Goal: Transaction & Acquisition: Purchase product/service

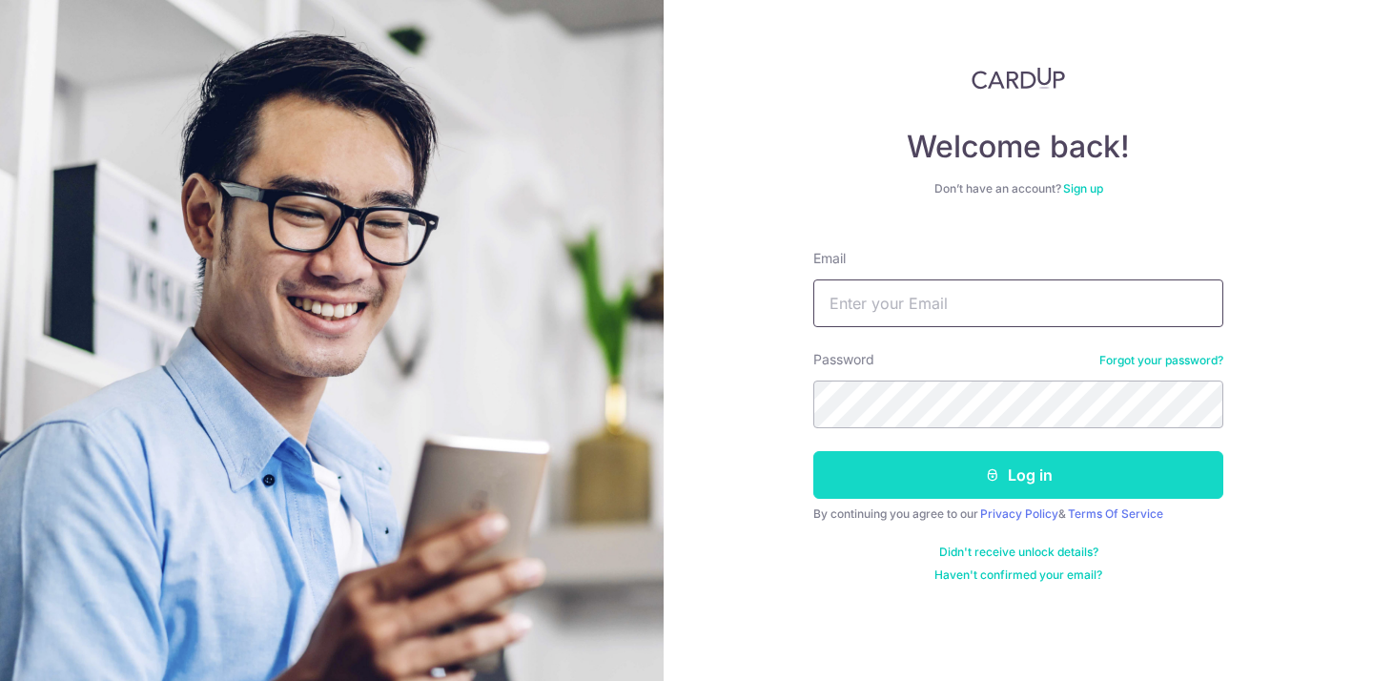
type input "[EMAIL_ADDRESS][DOMAIN_NAME]"
click at [990, 491] on button "Log in" at bounding box center [1018, 475] width 410 height 48
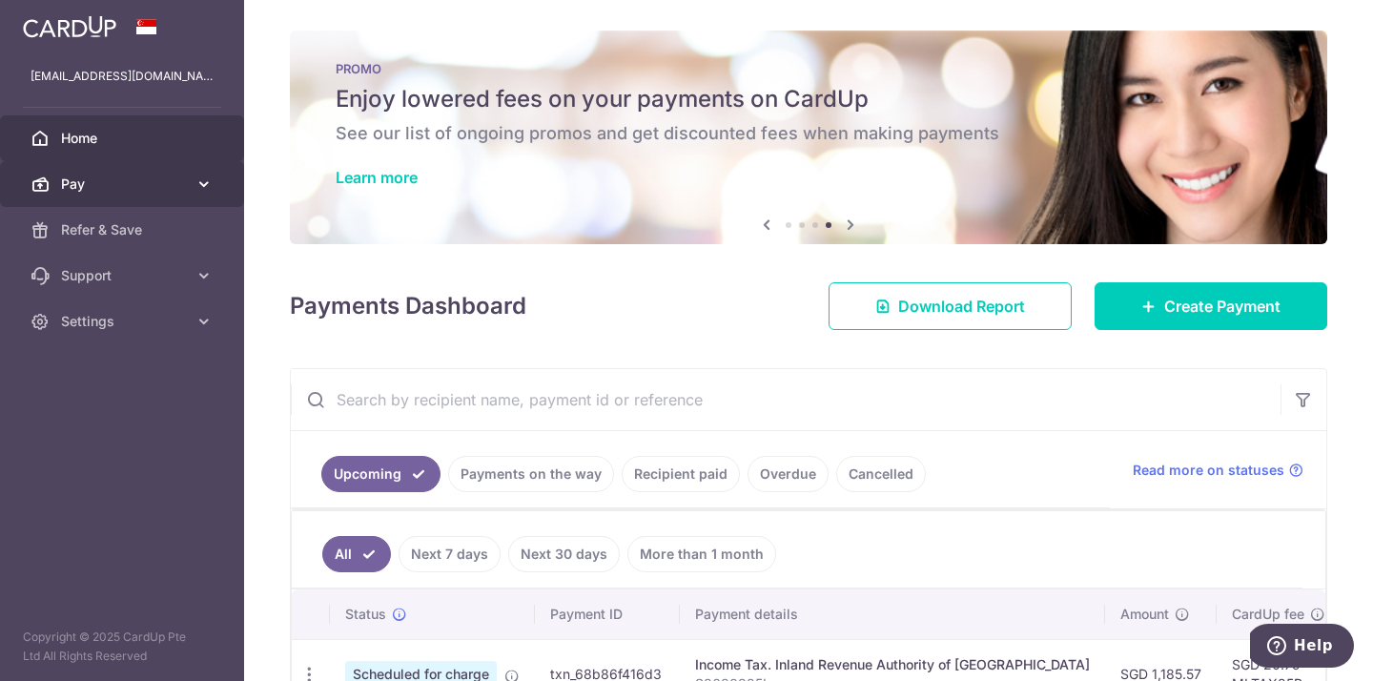
click at [87, 183] on span "Pay" at bounding box center [124, 183] width 126 height 19
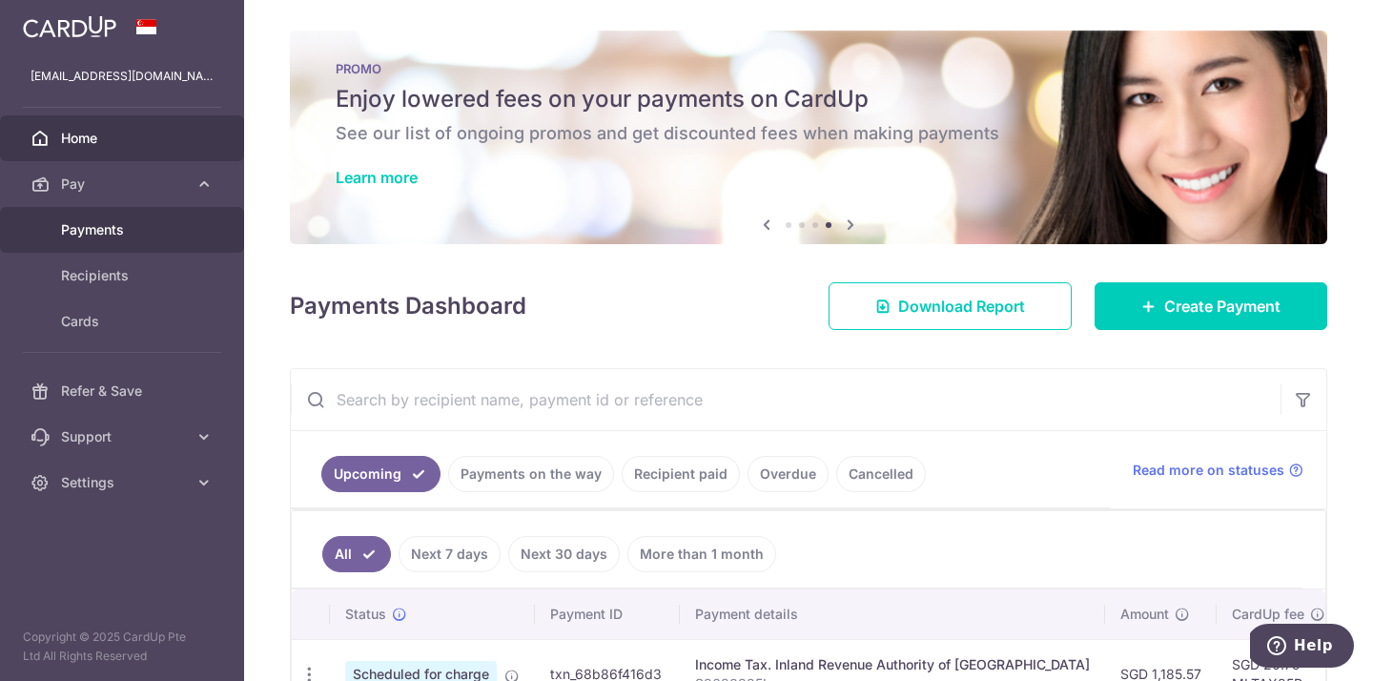
click at [99, 227] on span "Payments" at bounding box center [124, 229] width 126 height 19
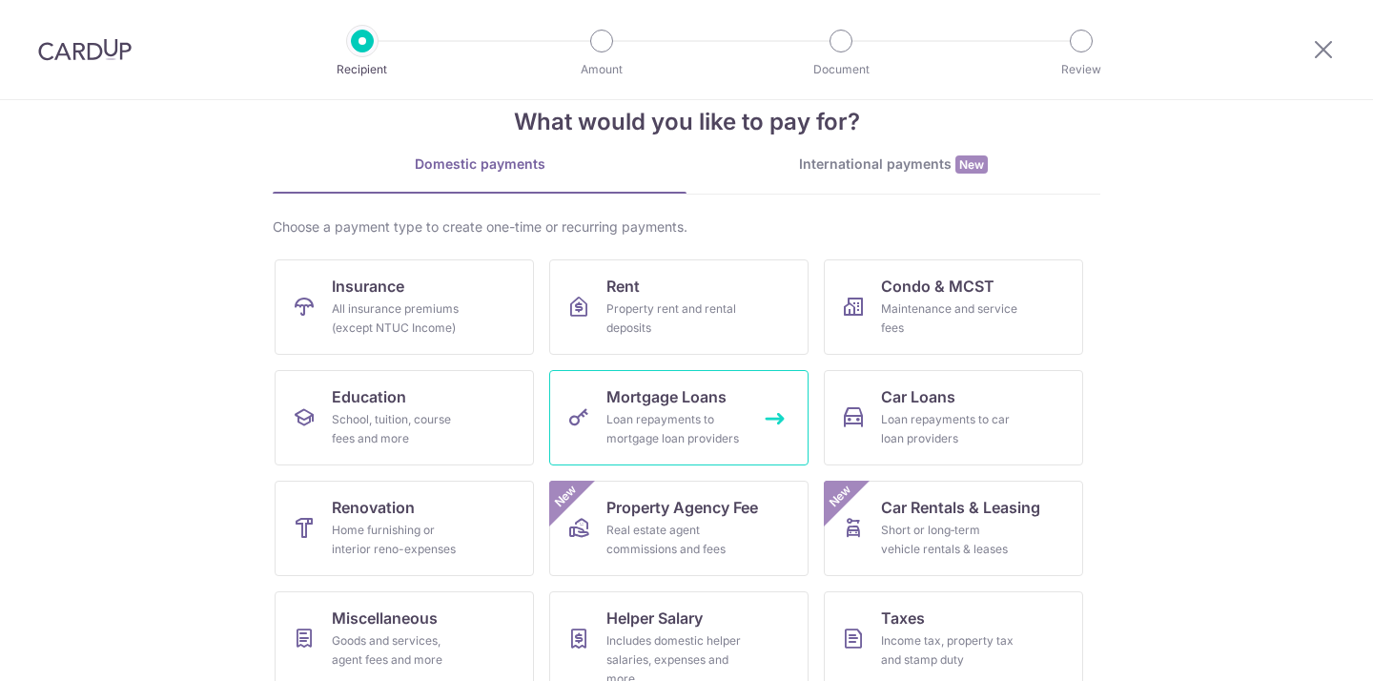
scroll to position [133, 0]
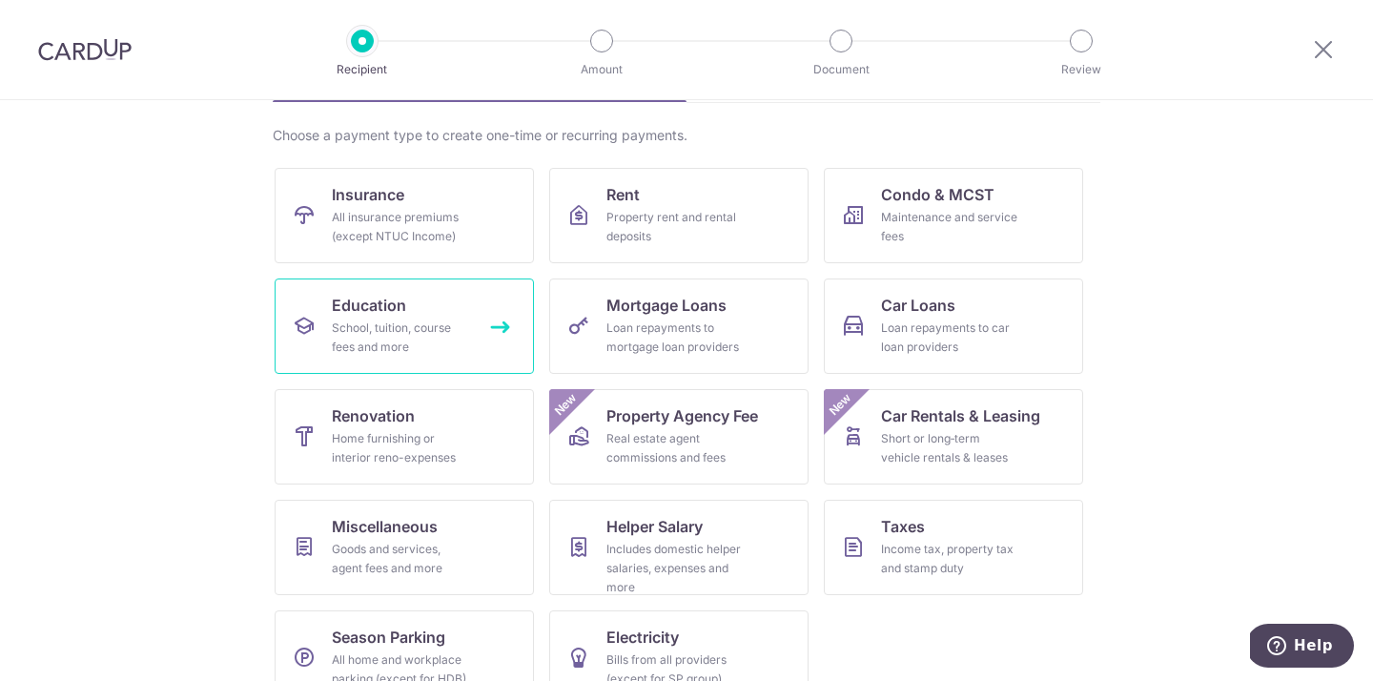
click at [391, 321] on div "School, tuition, course fees and more" at bounding box center [400, 337] width 137 height 38
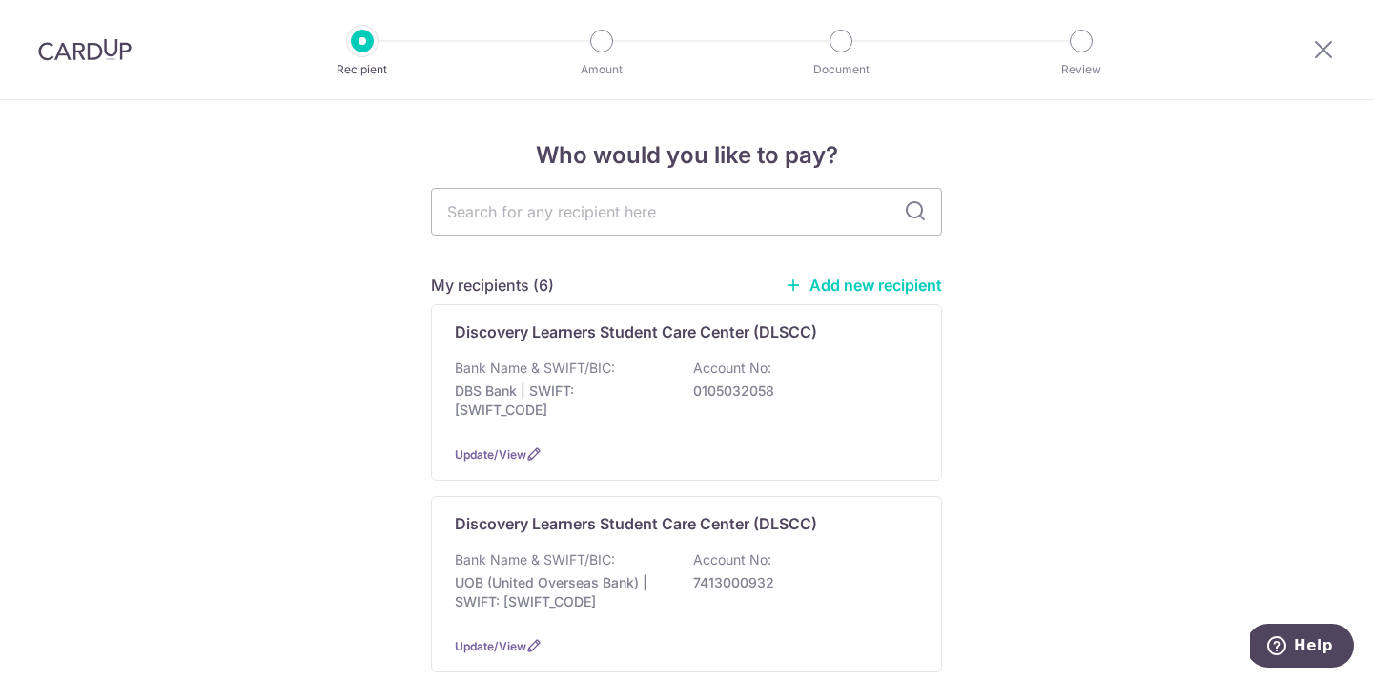
click at [841, 286] on link "Add new recipient" at bounding box center [863, 285] width 157 height 19
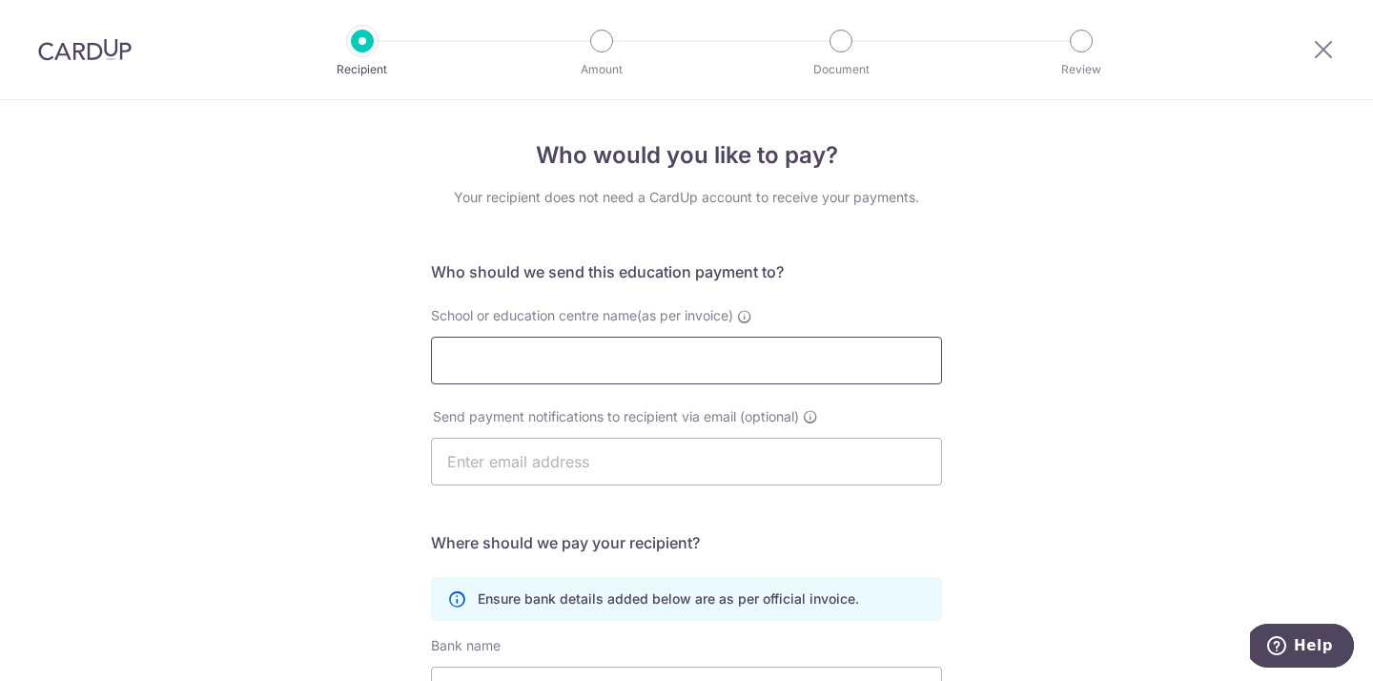
click at [544, 359] on input "School or education centre name(as per invoice)" at bounding box center [686, 361] width 511 height 48
type input "Learning Simplified"
click at [605, 466] on input "text" at bounding box center [686, 462] width 511 height 48
click at [227, 338] on div "Who would you like to pay? Your recipient does not need a CardUp account to rec…" at bounding box center [686, 554] width 1373 height 908
click at [567, 460] on input "text" at bounding box center [686, 462] width 511 height 48
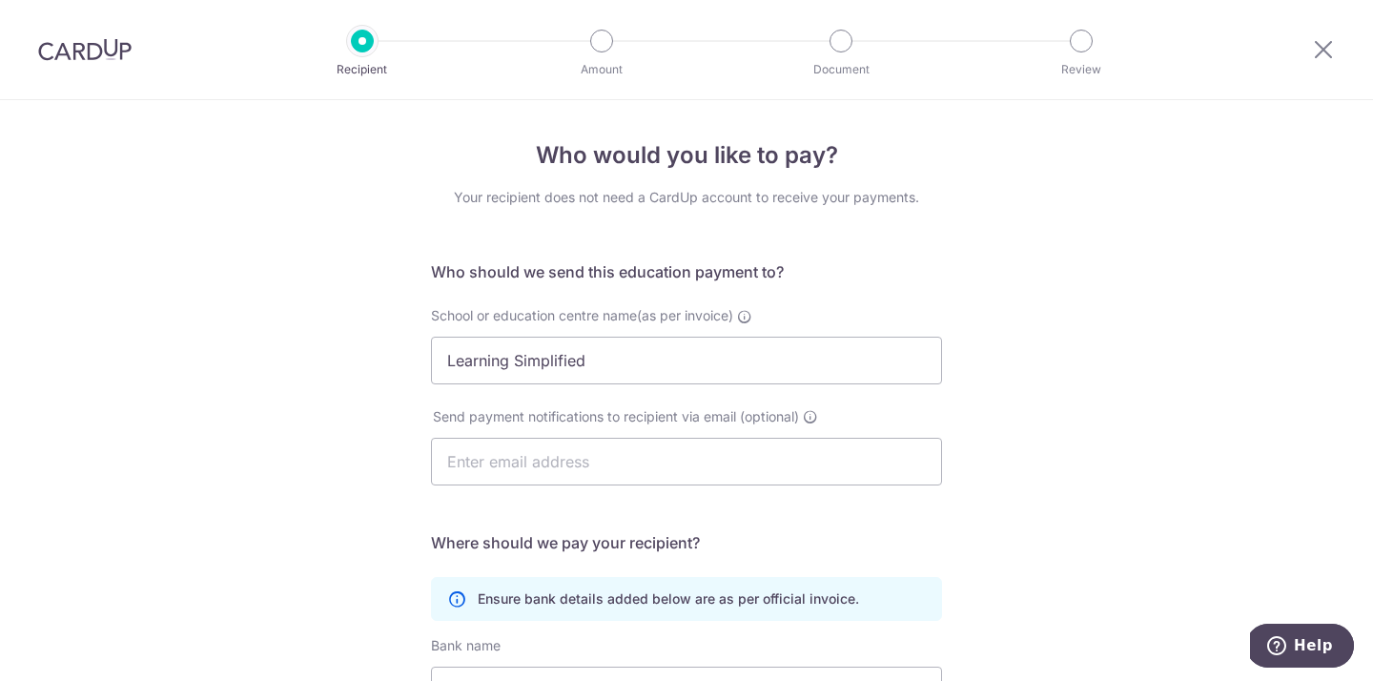
click at [292, 394] on div "Who would you like to pay? Your recipient does not need a CardUp account to rec…" at bounding box center [686, 554] width 1373 height 908
click at [500, 464] on input "text" at bounding box center [686, 462] width 511 height 48
click at [308, 433] on div "Who would you like to pay? Your recipient does not need a CardUp account to rec…" at bounding box center [686, 554] width 1373 height 908
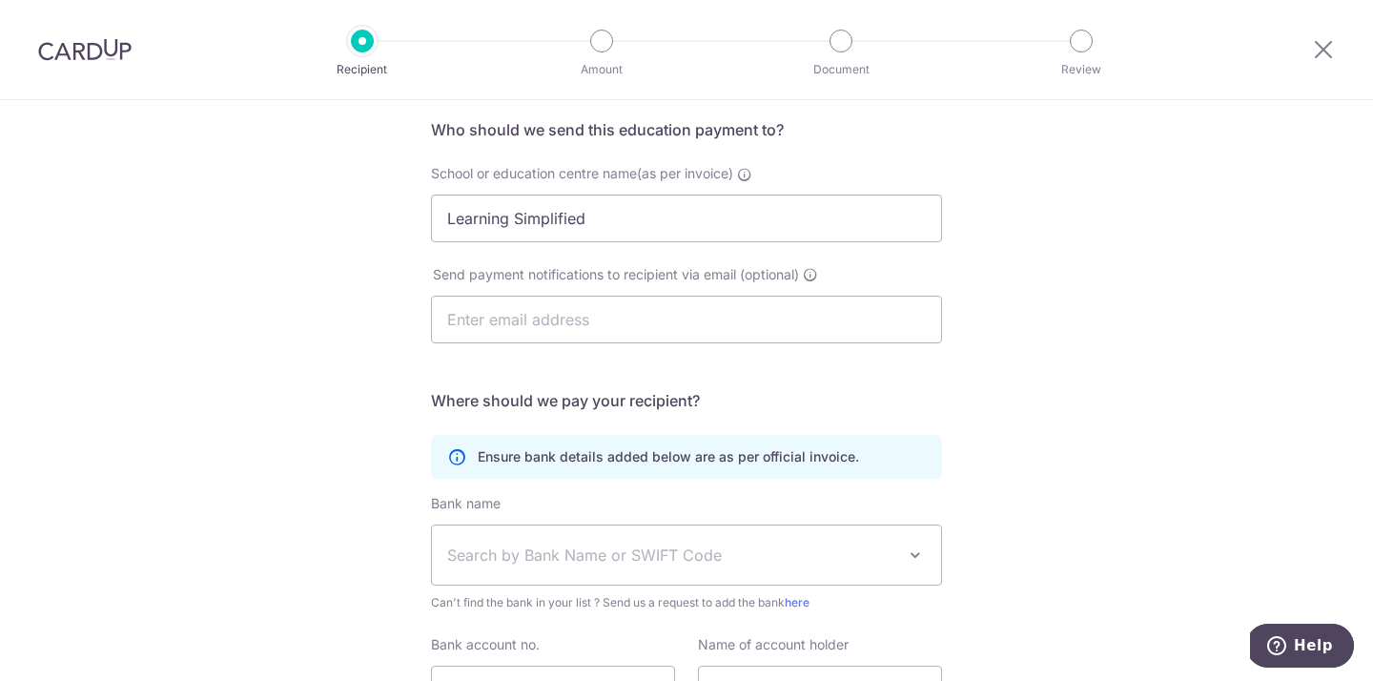
scroll to position [245, 0]
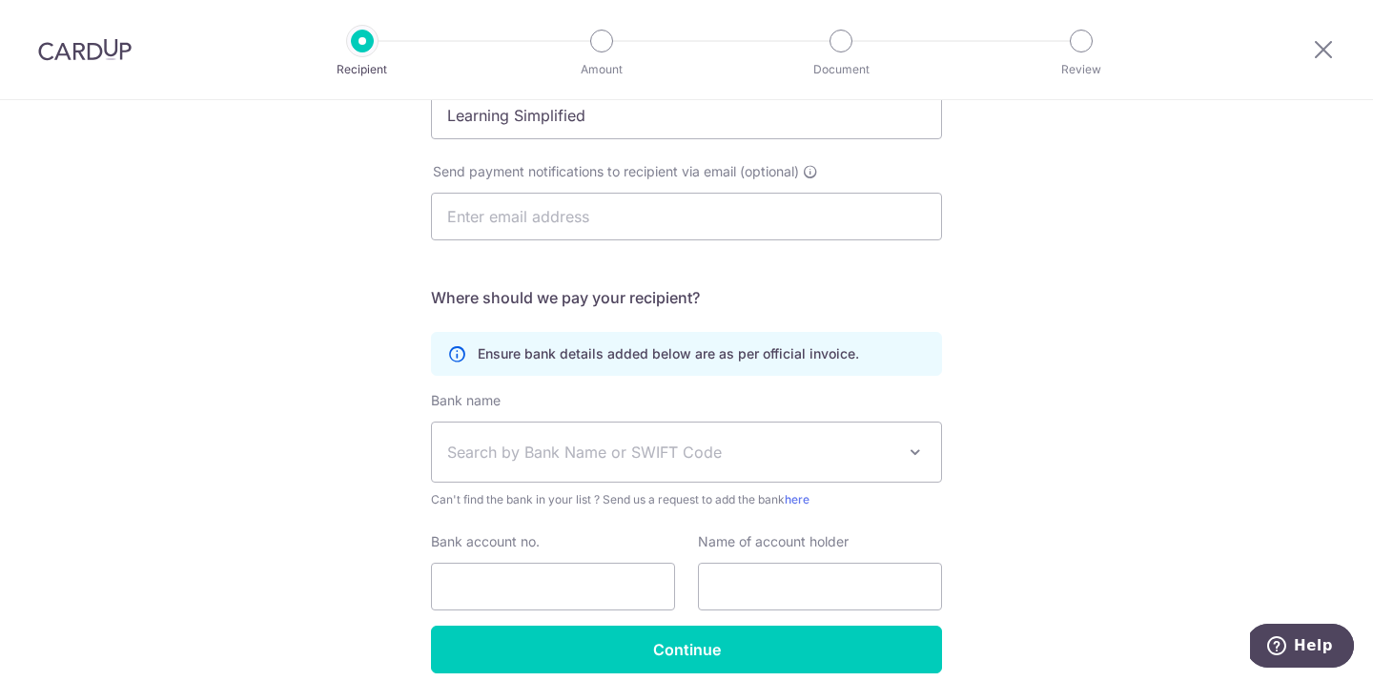
click at [602, 455] on span "Search by Bank Name or SWIFT Code" at bounding box center [671, 451] width 448 height 23
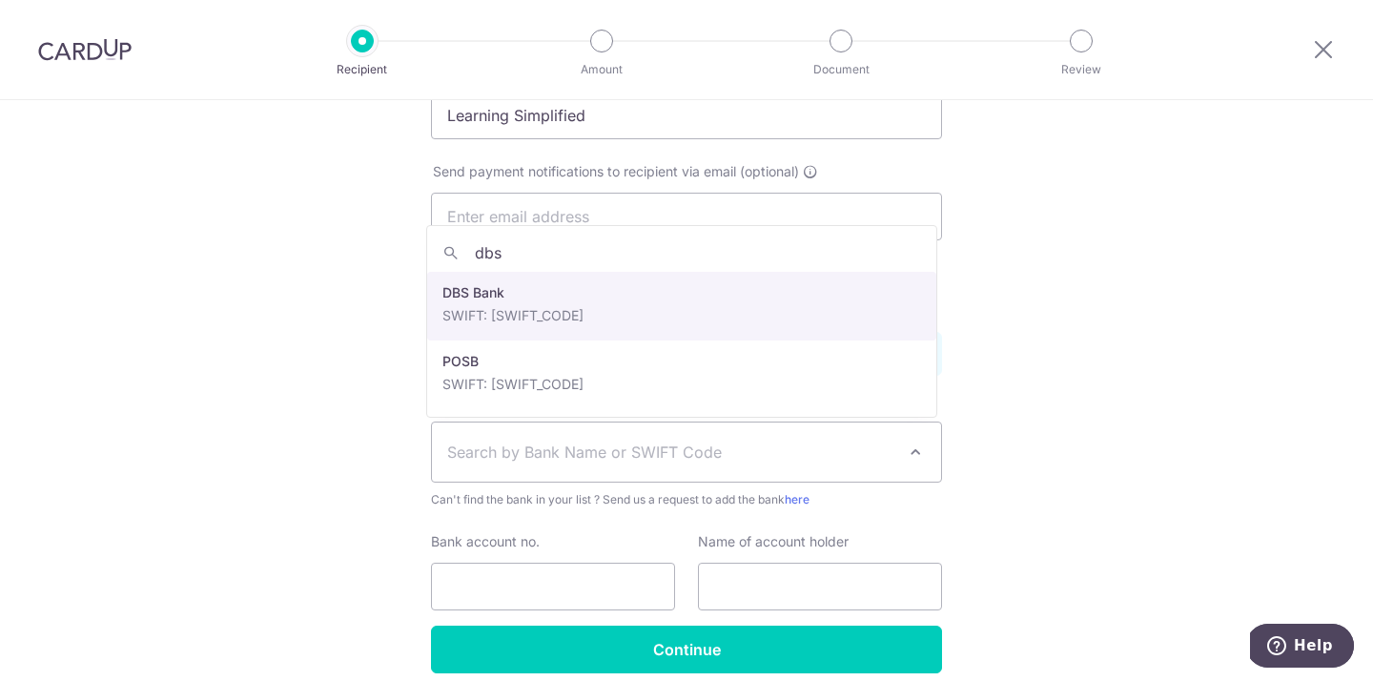
type input "dbs"
select select "6"
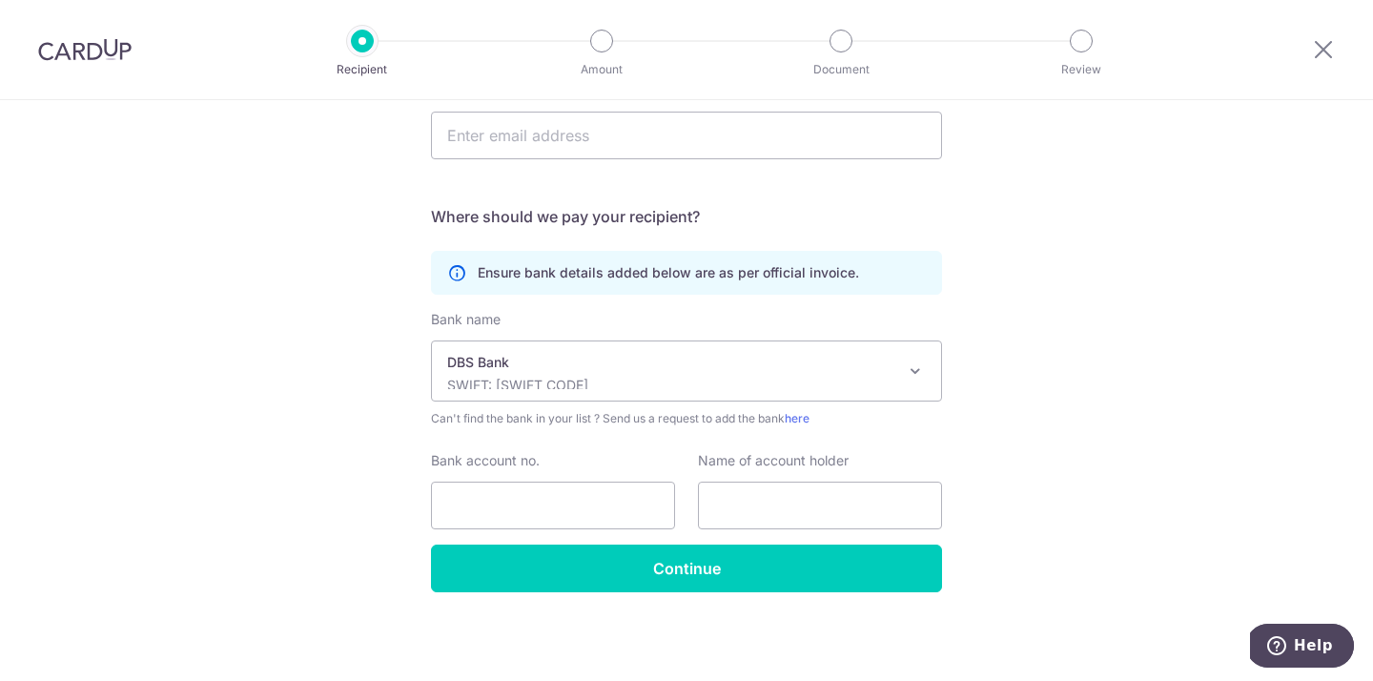
scroll to position [327, 0]
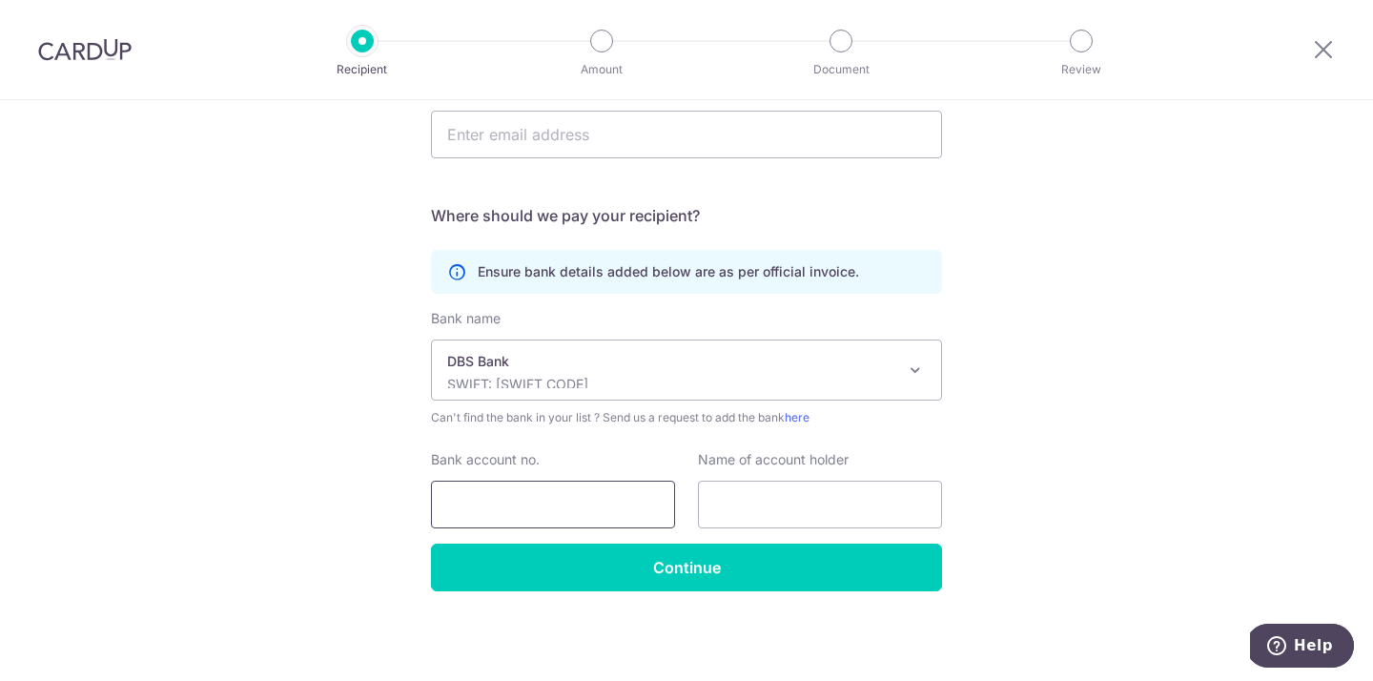
click at [495, 501] on input "Bank account no." at bounding box center [553, 505] width 244 height 48
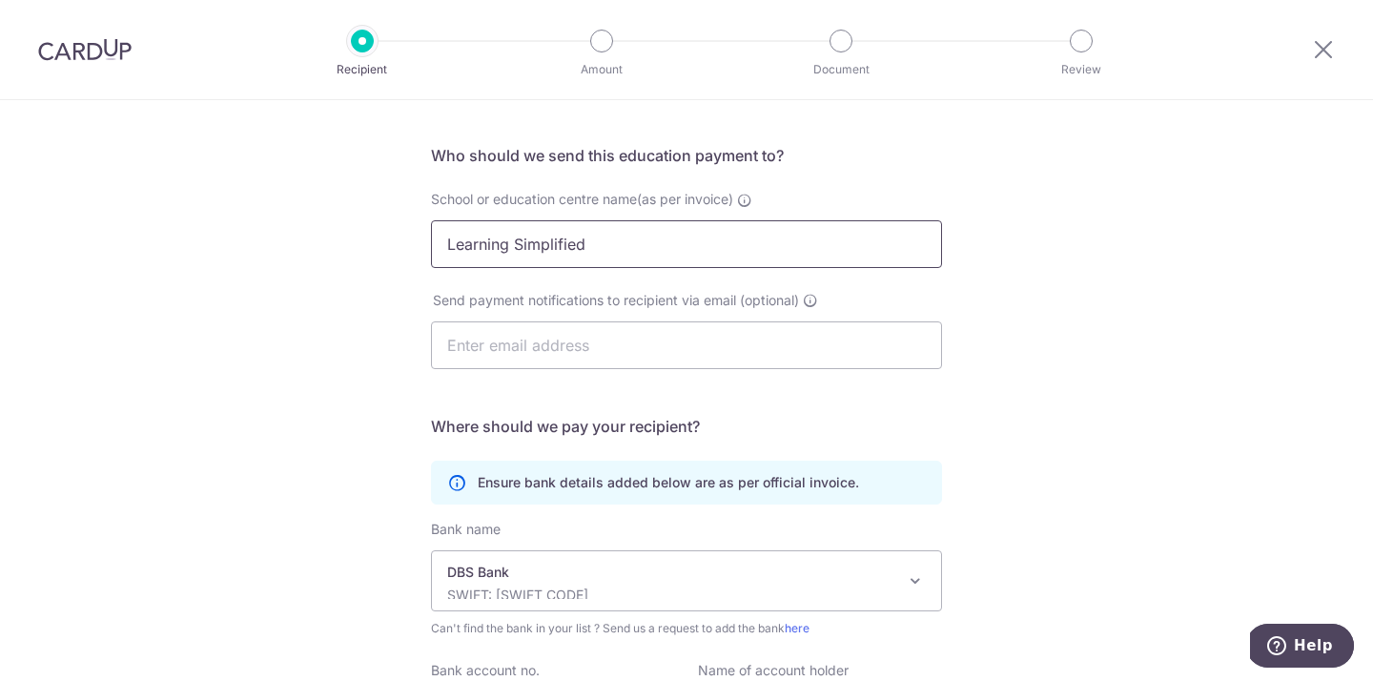
scroll to position [95, 0]
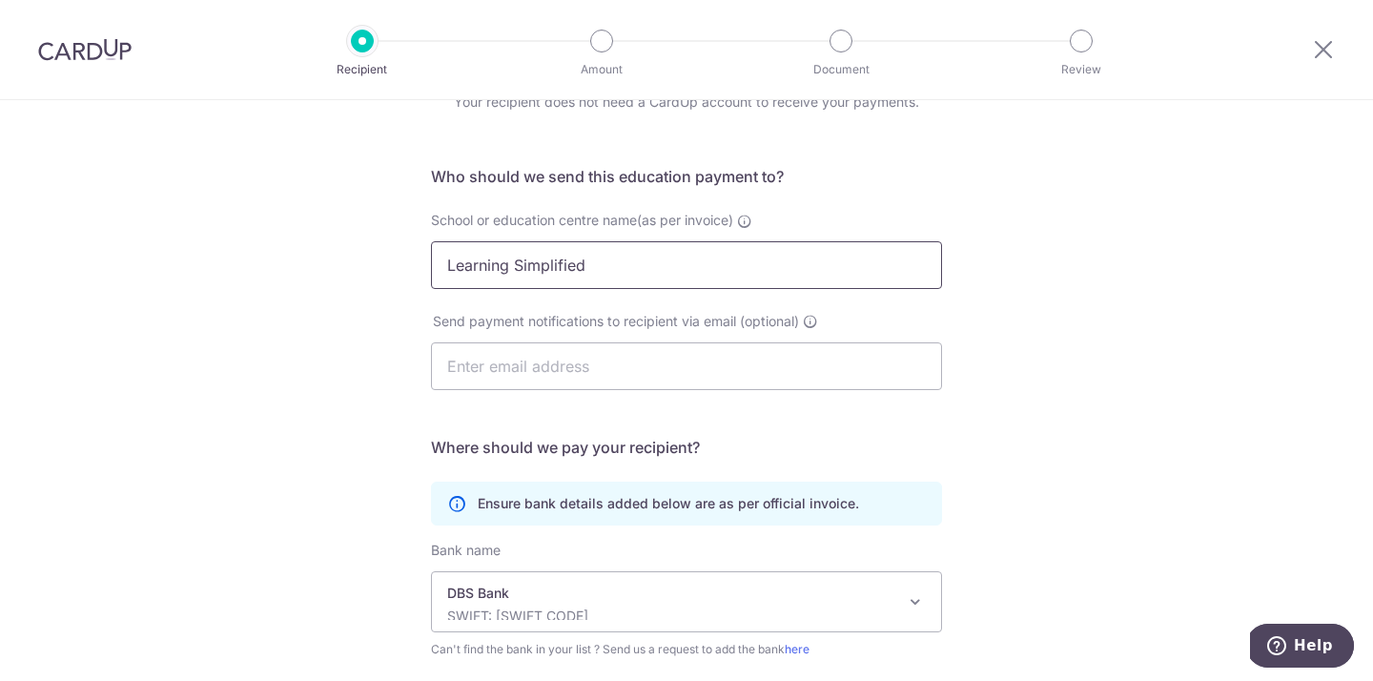
type input "0189020569"
click at [577, 266] on input "Learning Simplified" at bounding box center [686, 265] width 511 height 48
drag, startPoint x: 581, startPoint y: 263, endPoint x: 436, endPoint y: 261, distance: 144.9
click at [438, 261] on input "Learning Simplified" at bounding box center [686, 265] width 511 height 48
click at [413, 259] on div "Who would you like to pay? Your recipient does not need a CardUp account to rec…" at bounding box center [686, 459] width 1373 height 908
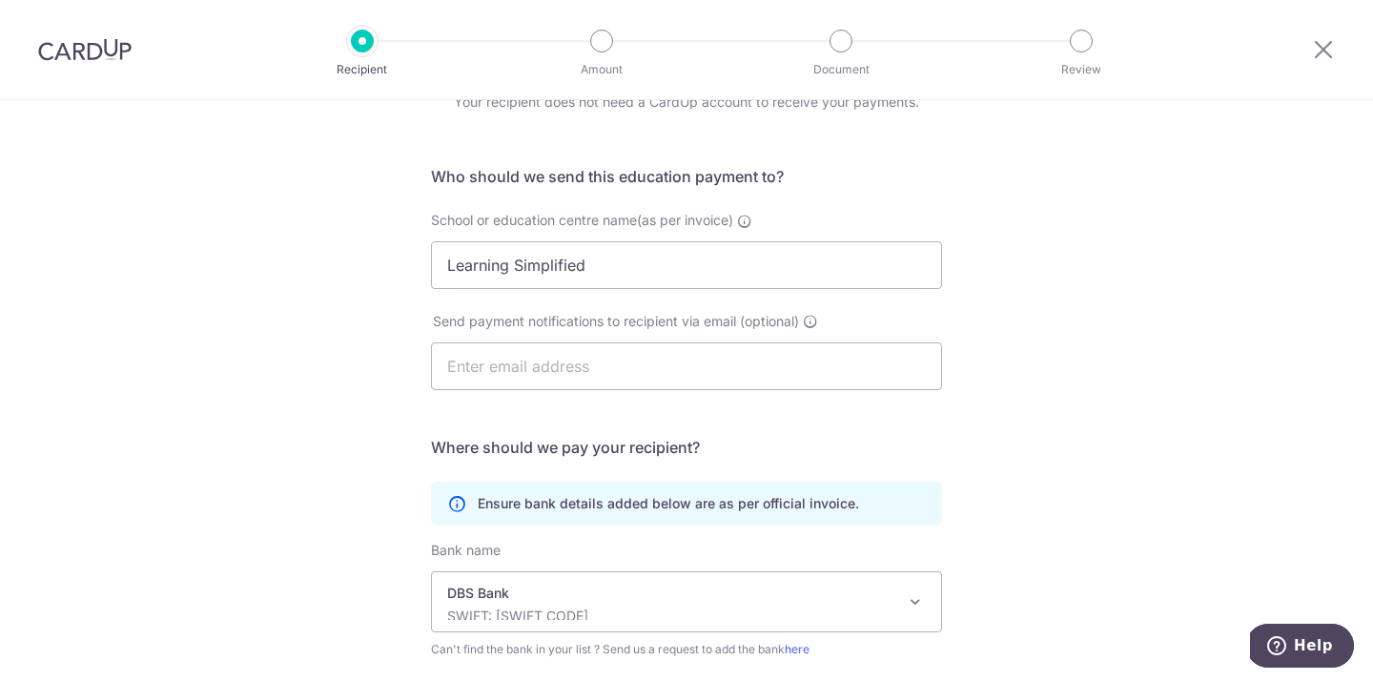
click at [413, 259] on div "Who would you like to pay? Your recipient does not need a CardUp account to rec…" at bounding box center [686, 459] width 1373 height 908
drag, startPoint x: 588, startPoint y: 261, endPoint x: 412, endPoint y: 268, distance: 176.5
click at [412, 269] on div "Who would you like to pay? Your recipient does not need a CardUp account to rec…" at bounding box center [686, 459] width 1373 height 908
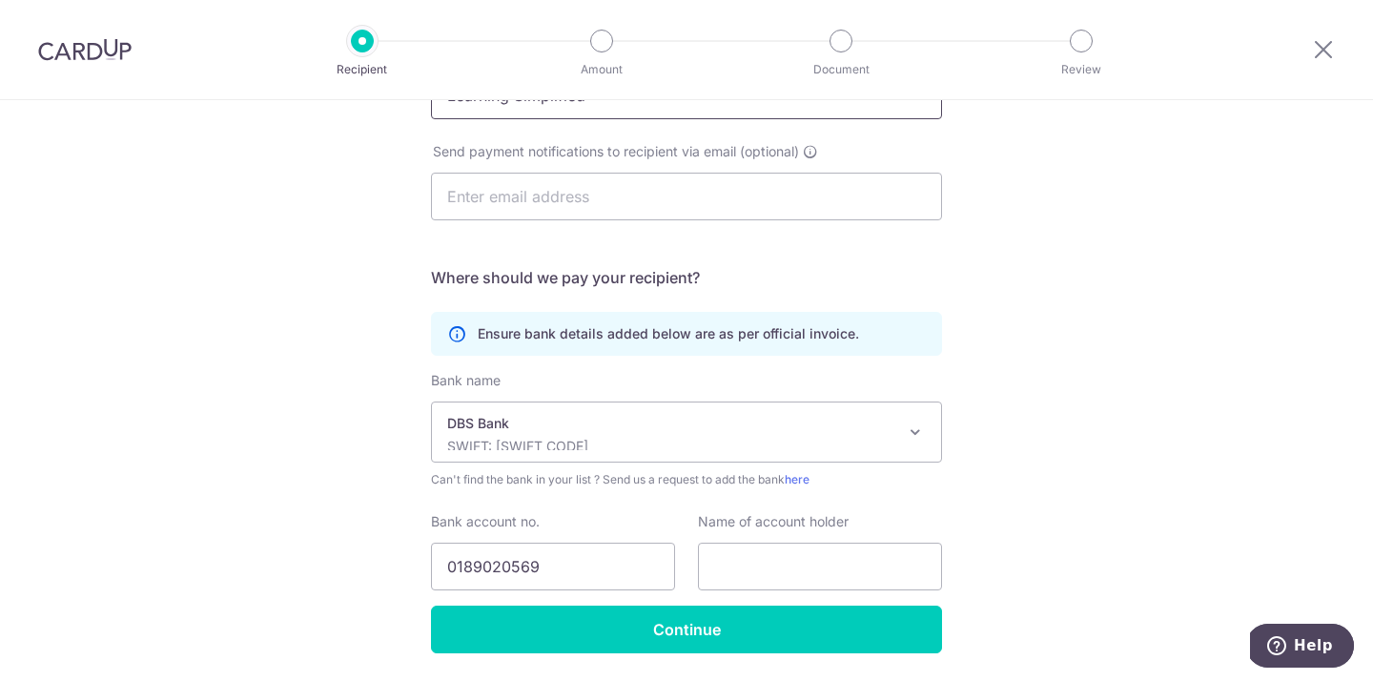
scroll to position [327, 0]
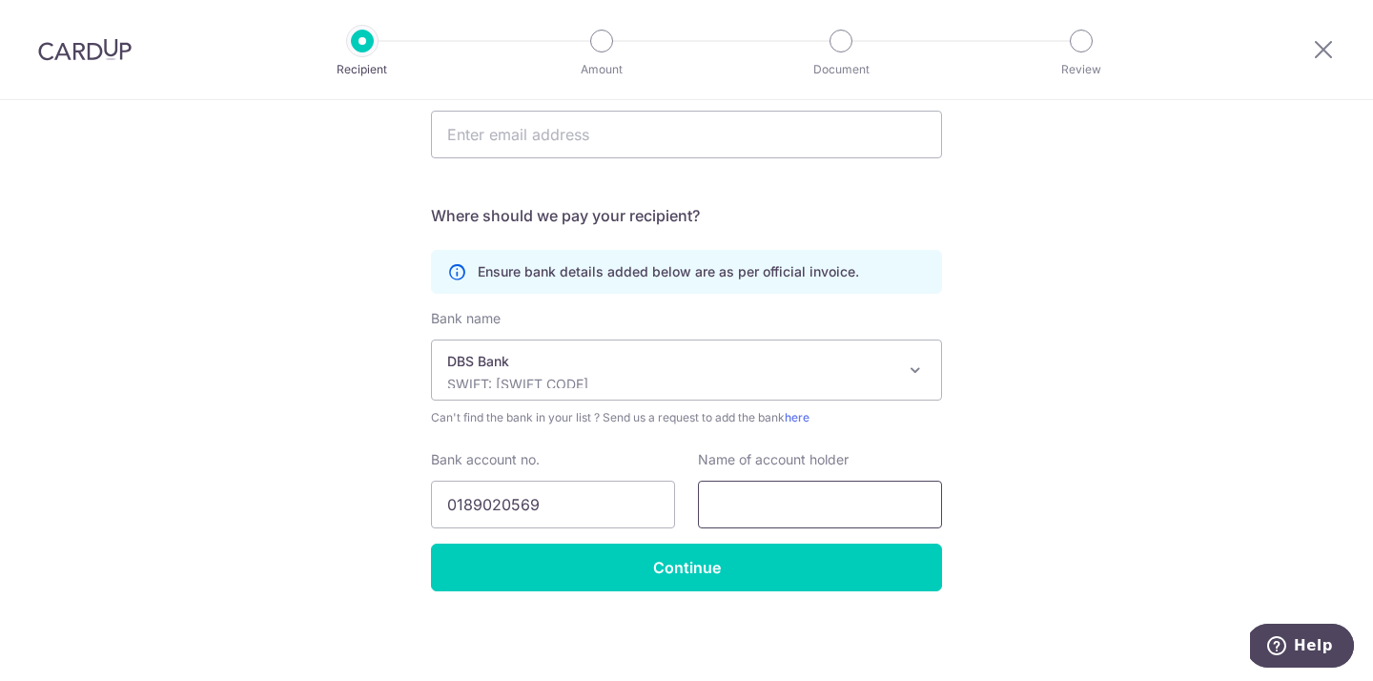
click at [751, 503] on input "text" at bounding box center [820, 505] width 244 height 48
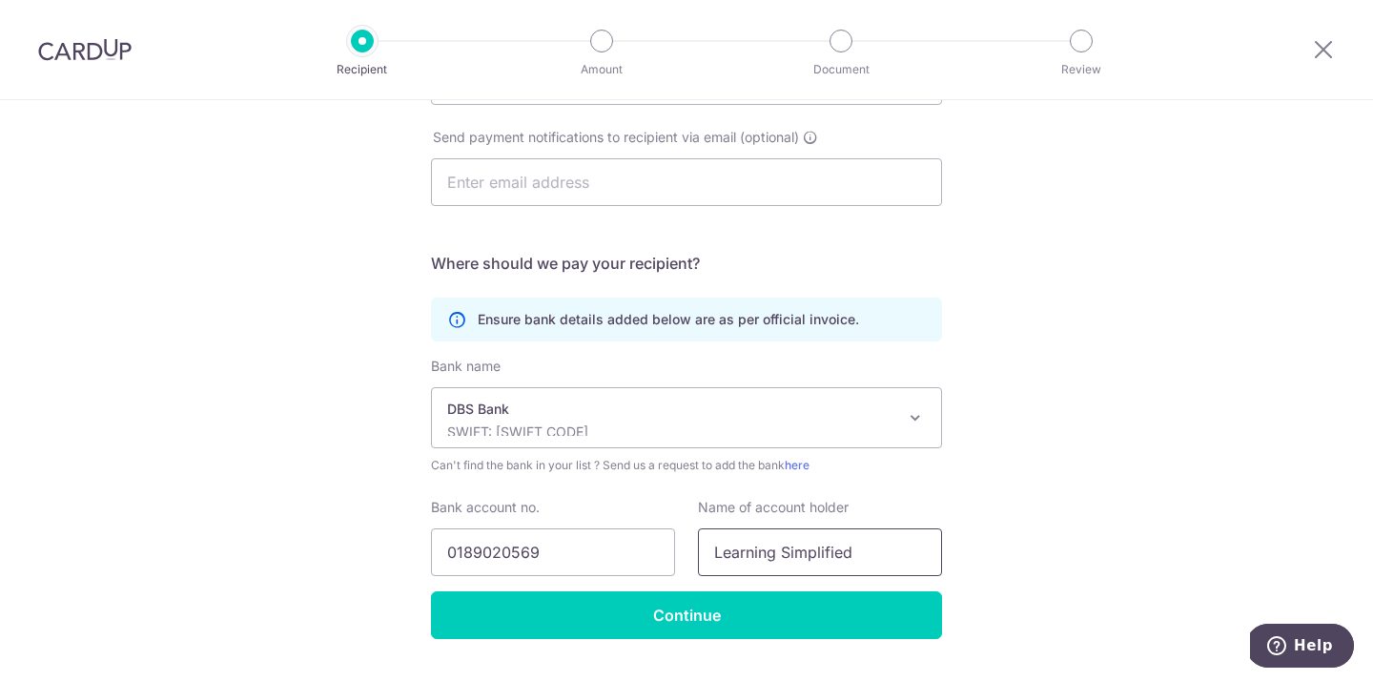
scroll to position [44, 0]
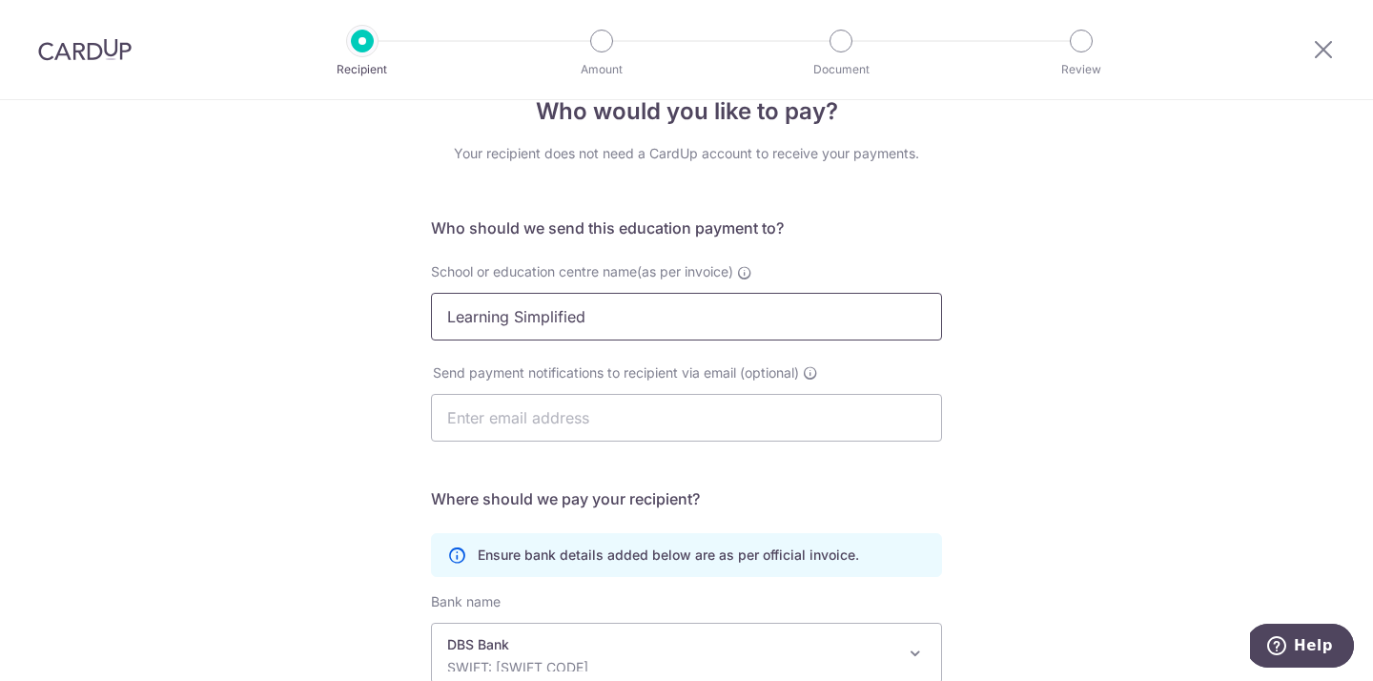
type input "Learning Simplified"
click at [610, 319] on input "Learning Simplified" at bounding box center [686, 317] width 511 height 48
type input "L"
type input "Kumon CCK [GEOGRAPHIC_DATA]"
click at [358, 317] on div "Who would you like to pay? Your recipient does not need a CardUp account to rec…" at bounding box center [686, 510] width 1373 height 908
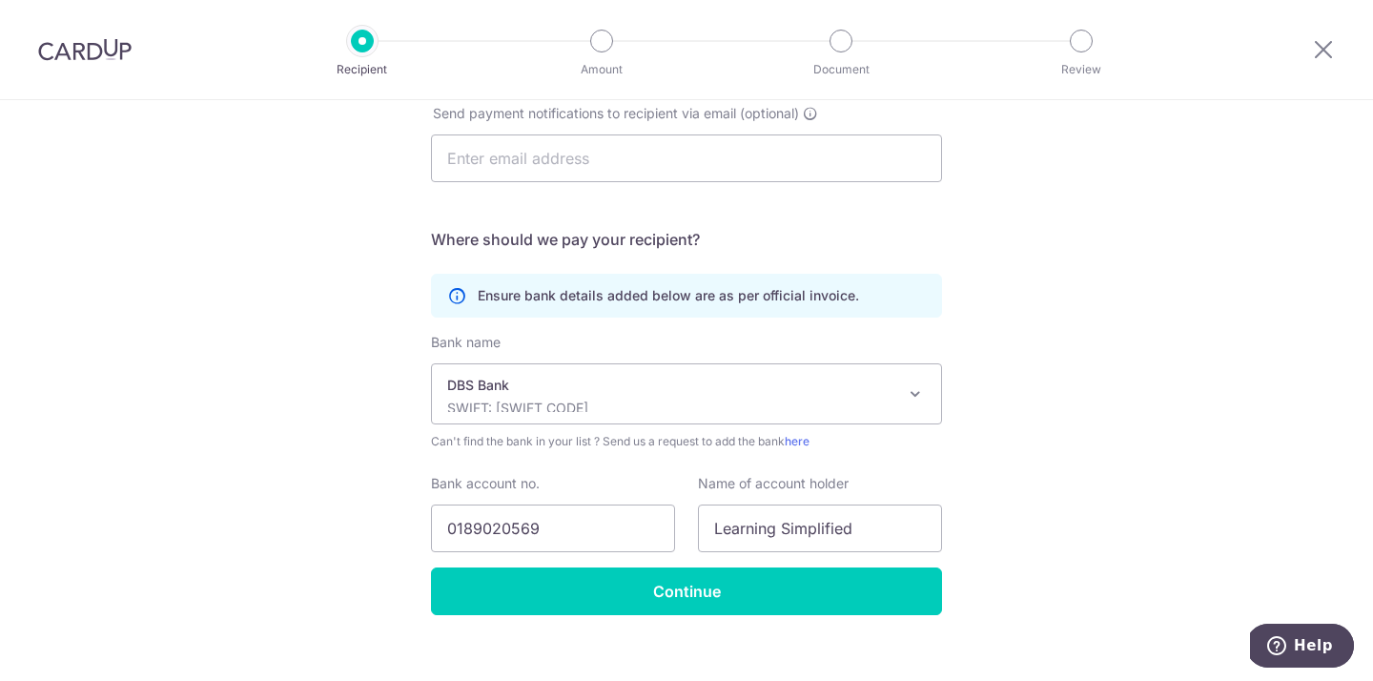
scroll to position [327, 0]
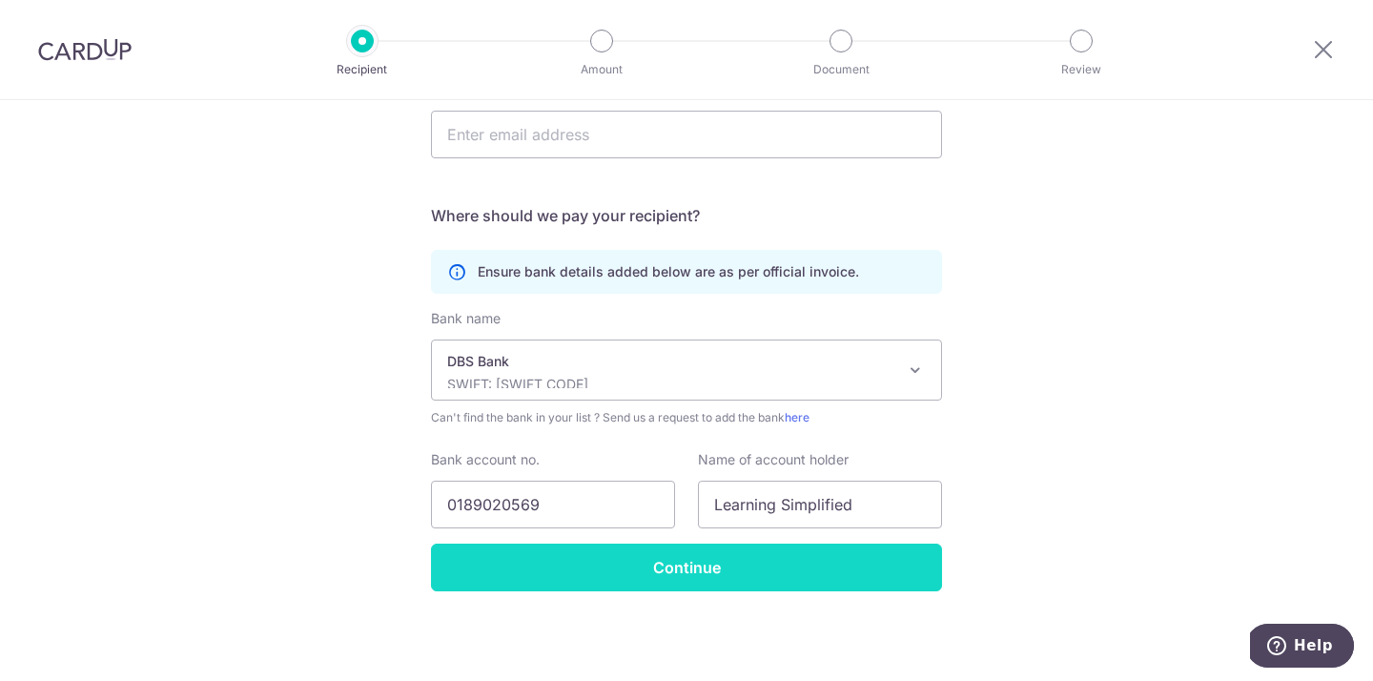
click at [684, 565] on input "Continue" at bounding box center [686, 567] width 511 height 48
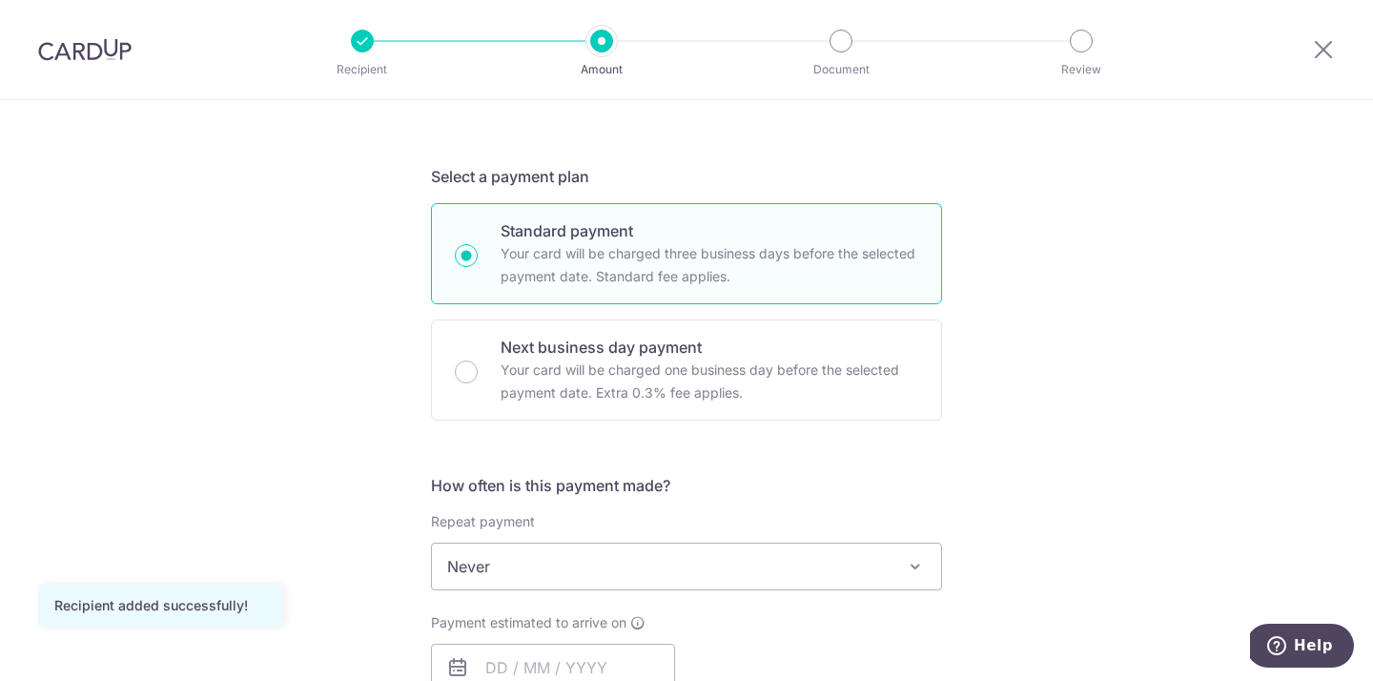
scroll to position [98, 0]
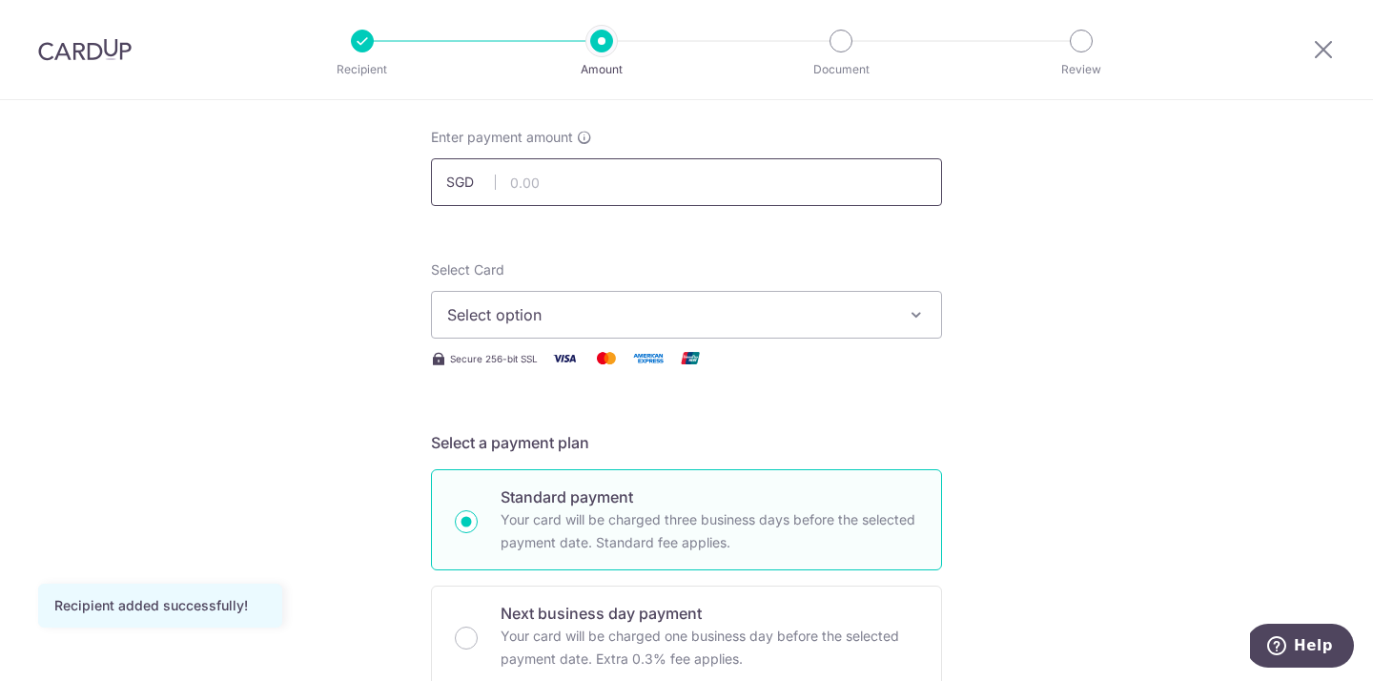
click at [555, 184] on input "text" at bounding box center [686, 182] width 511 height 48
type input "340.00"
click at [603, 324] on span "Select option" at bounding box center [669, 314] width 444 height 23
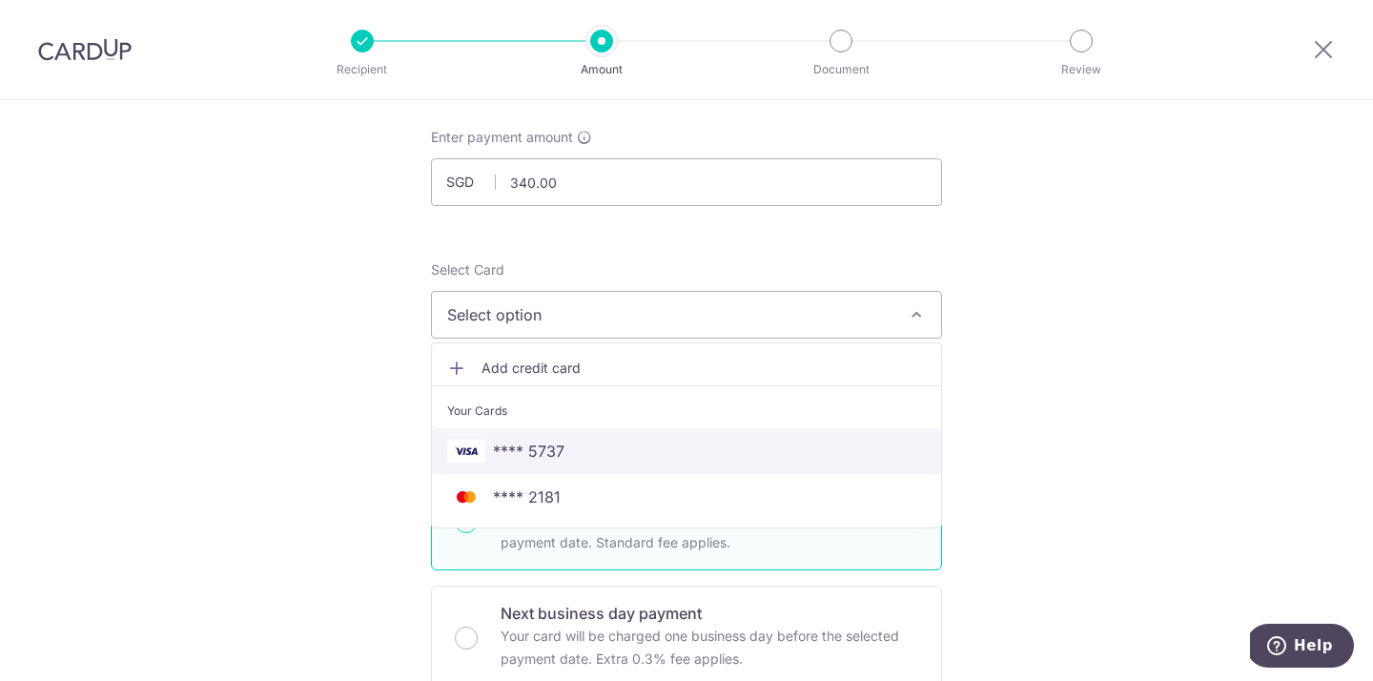
click at [544, 449] on span "**** 5737" at bounding box center [529, 451] width 72 height 23
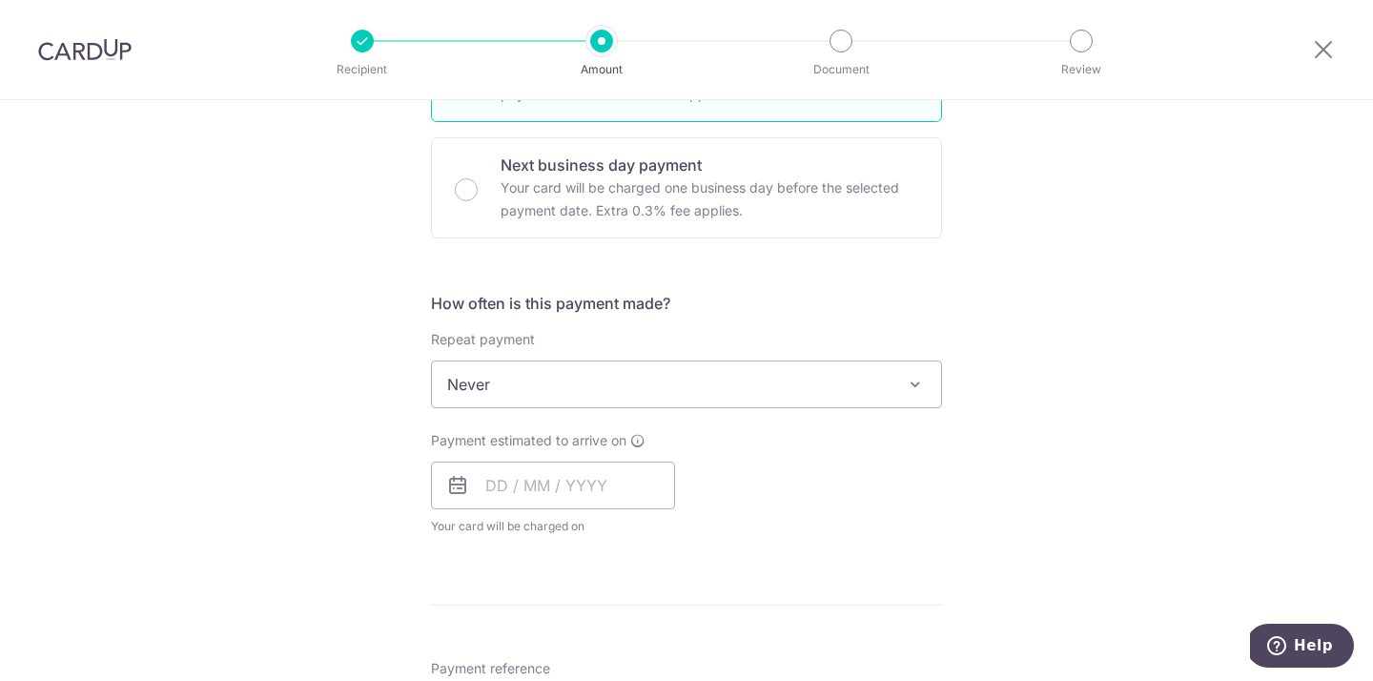
scroll to position [566, 0]
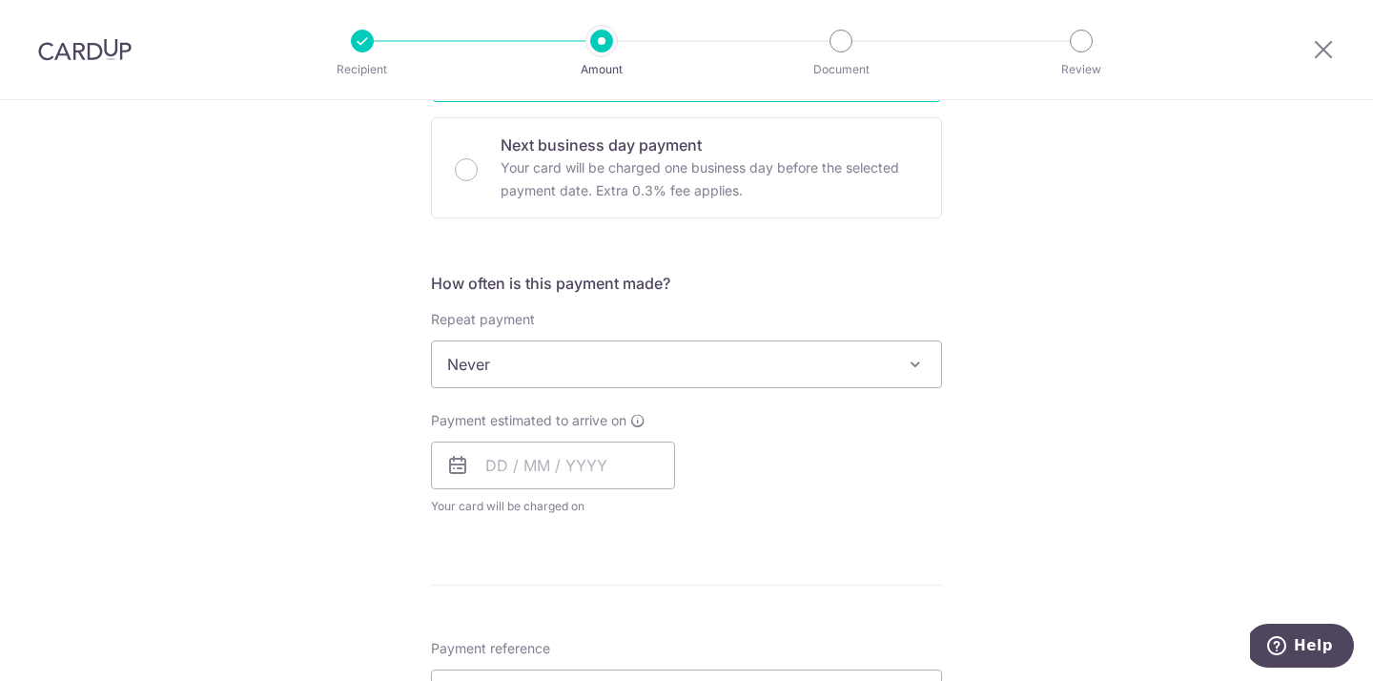
click at [584, 363] on span "Never" at bounding box center [686, 364] width 509 height 46
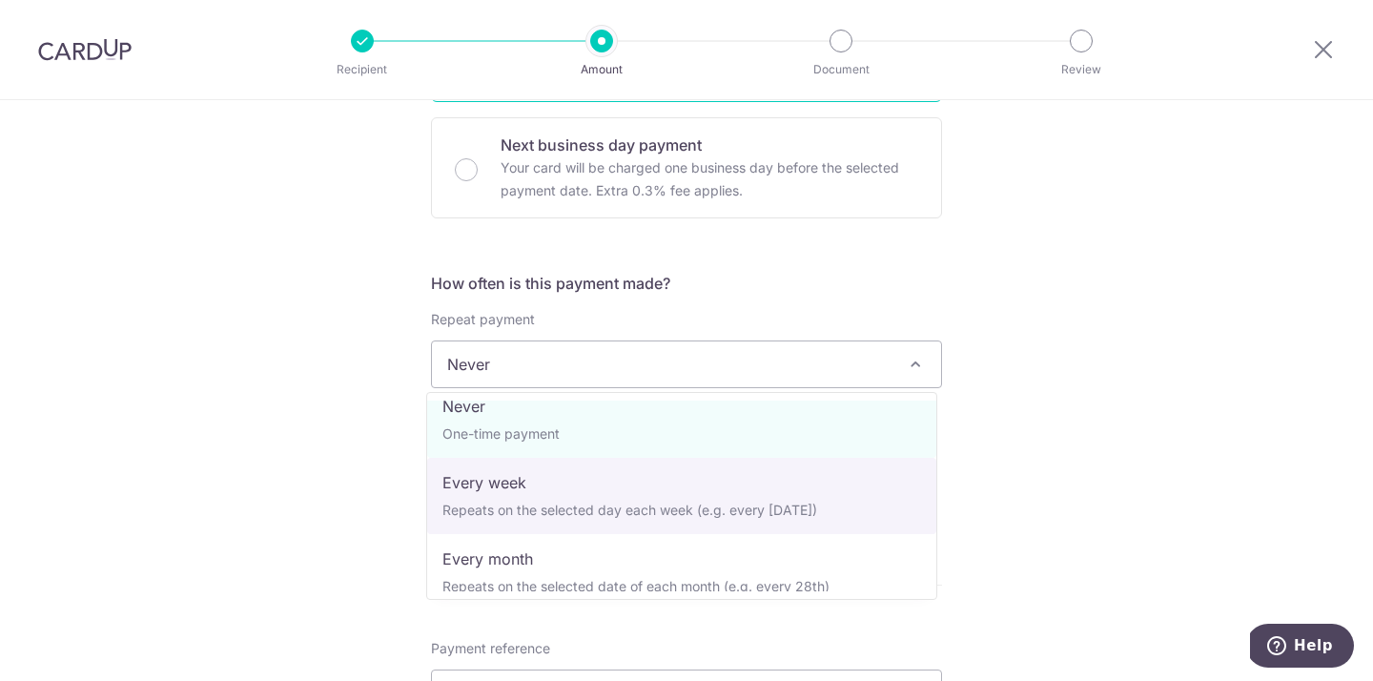
scroll to position [20, 0]
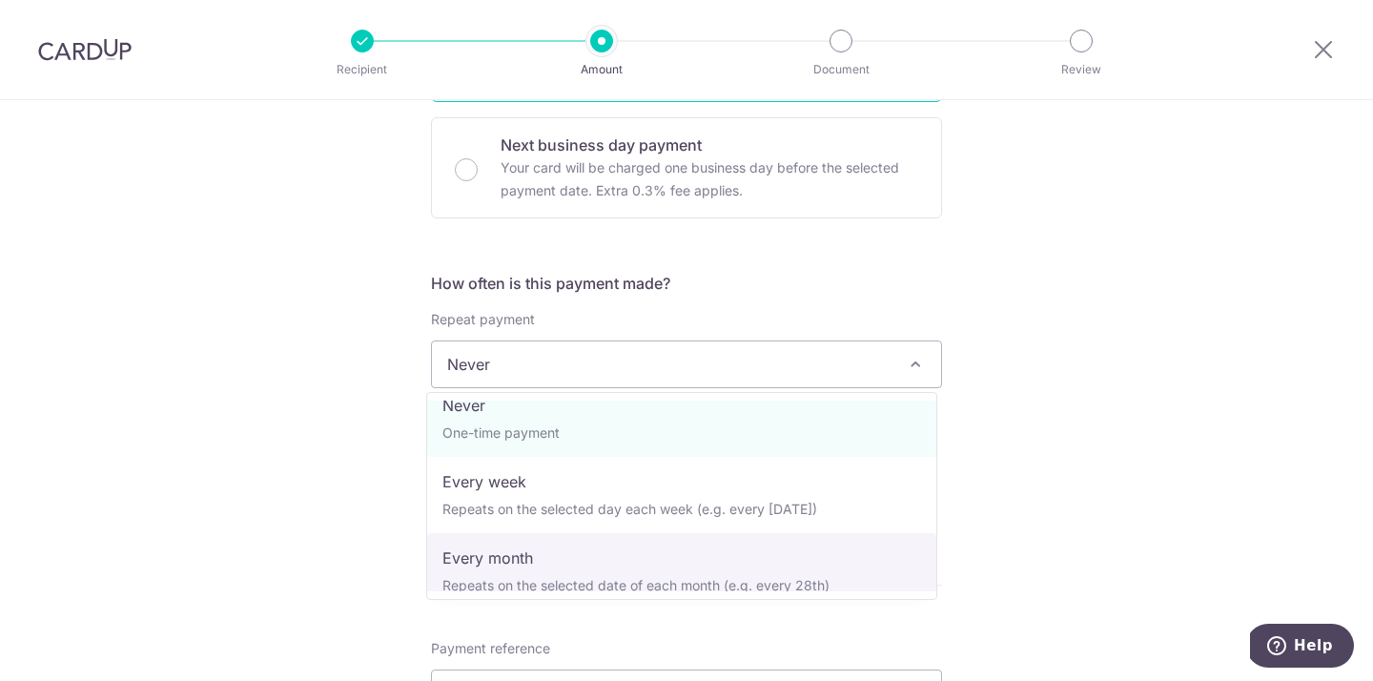
select select "3"
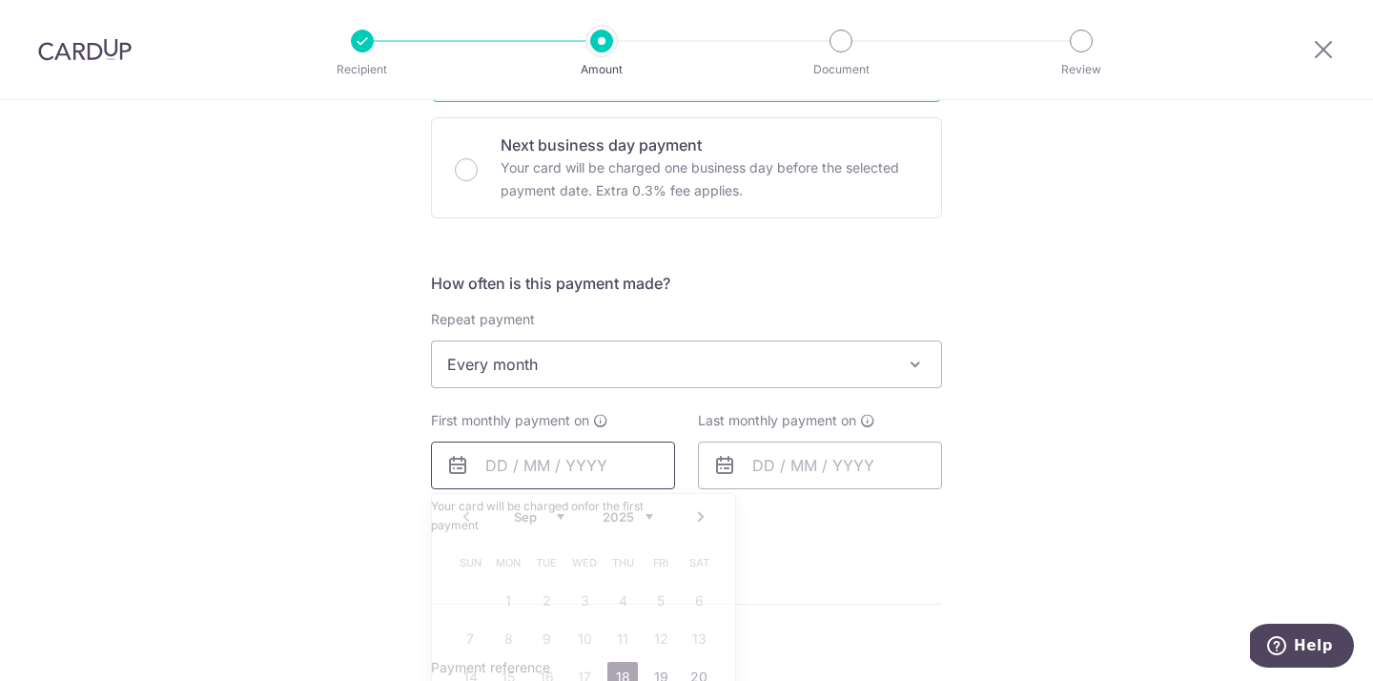
click at [492, 464] on input "text" at bounding box center [553, 465] width 244 height 48
click at [302, 460] on div "Tell us more about your payment Enter payment amount SGD 340.00 340.00 Recipien…" at bounding box center [686, 406] width 1373 height 1744
click at [502, 469] on input "text" at bounding box center [553, 465] width 244 height 48
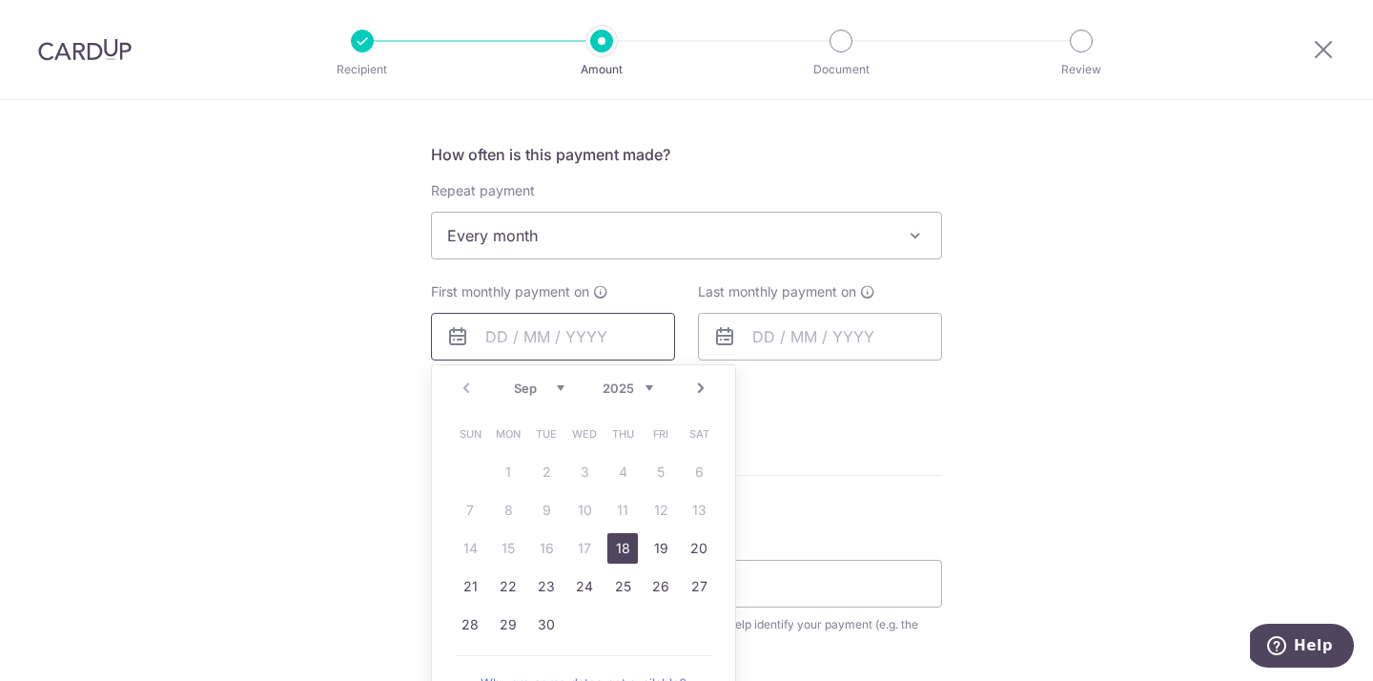
scroll to position [739, 0]
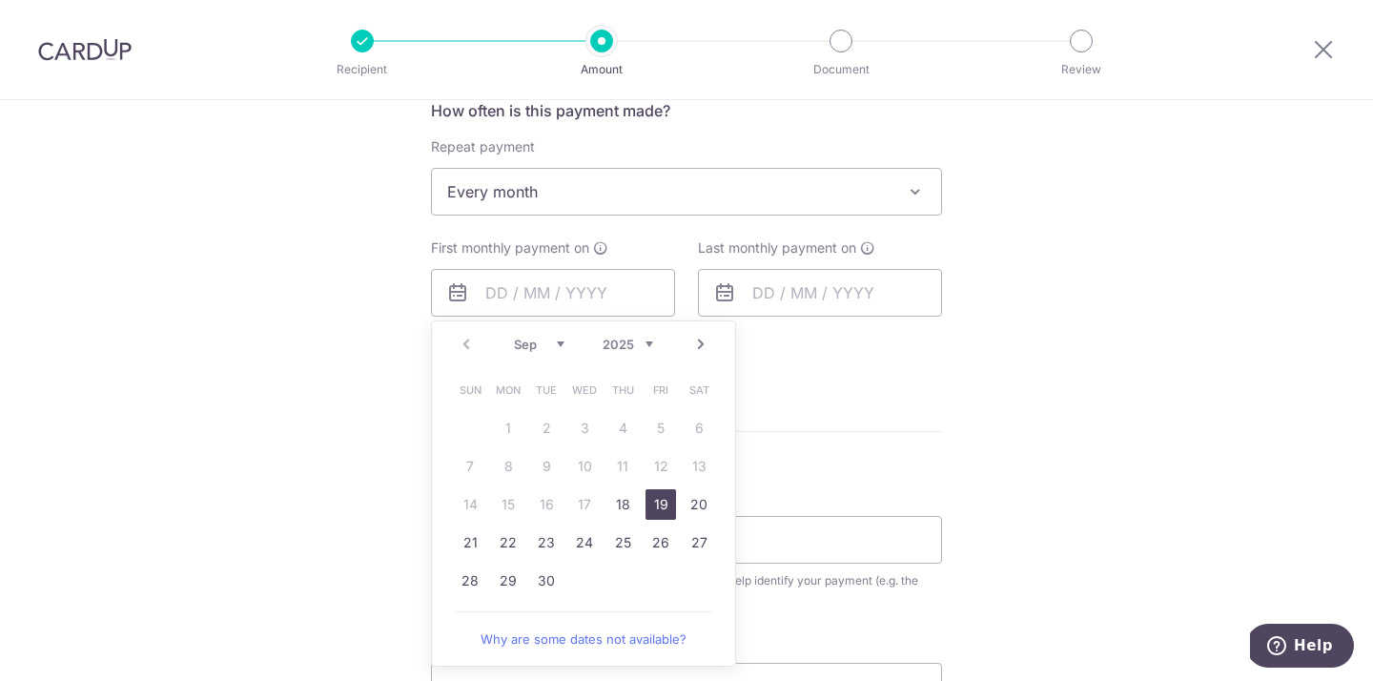
click at [660, 502] on link "19" at bounding box center [660, 504] width 31 height 31
type input "[DATE]"
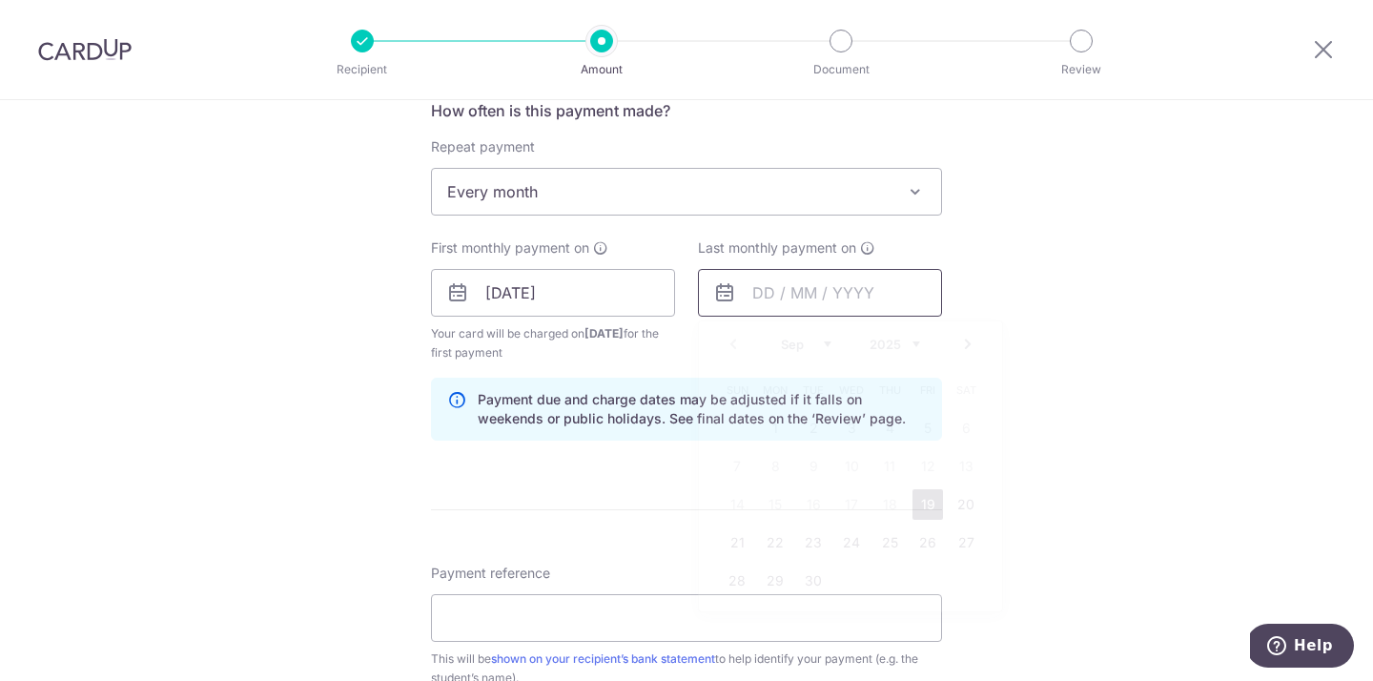
click at [752, 289] on input "text" at bounding box center [820, 293] width 244 height 48
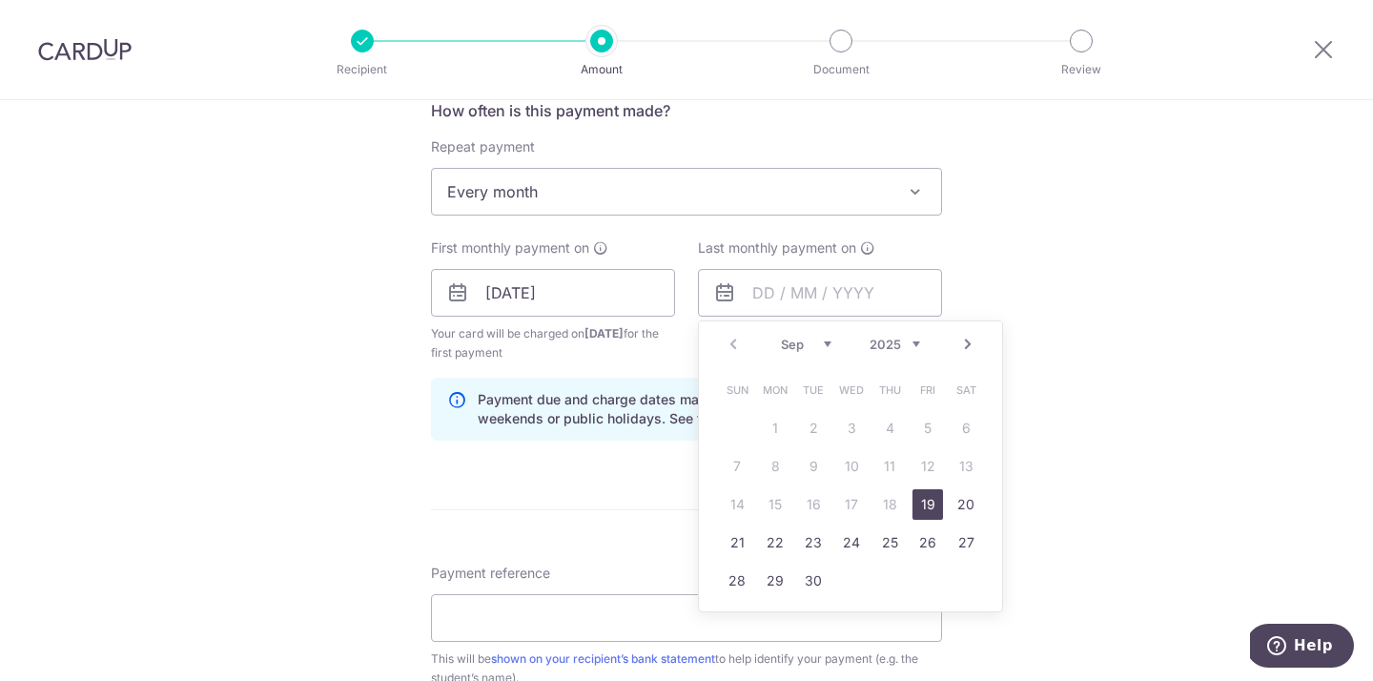
click at [907, 342] on select "2025 2026 2027 2028 2029 2030 2031 2032 2033 2034 2035" at bounding box center [895, 344] width 51 height 15
click at [806, 344] on select "Jan Feb Mar Apr May Jun Jul Aug Sep Oct Nov Dec" at bounding box center [806, 344] width 51 height 15
click at [818, 345] on select "Jan Feb Mar Apr May Jun Jul Aug Sep Oct Nov Dec" at bounding box center [806, 344] width 51 height 15
click at [805, 542] on link "19" at bounding box center [813, 542] width 31 height 31
type input "19/11/2030"
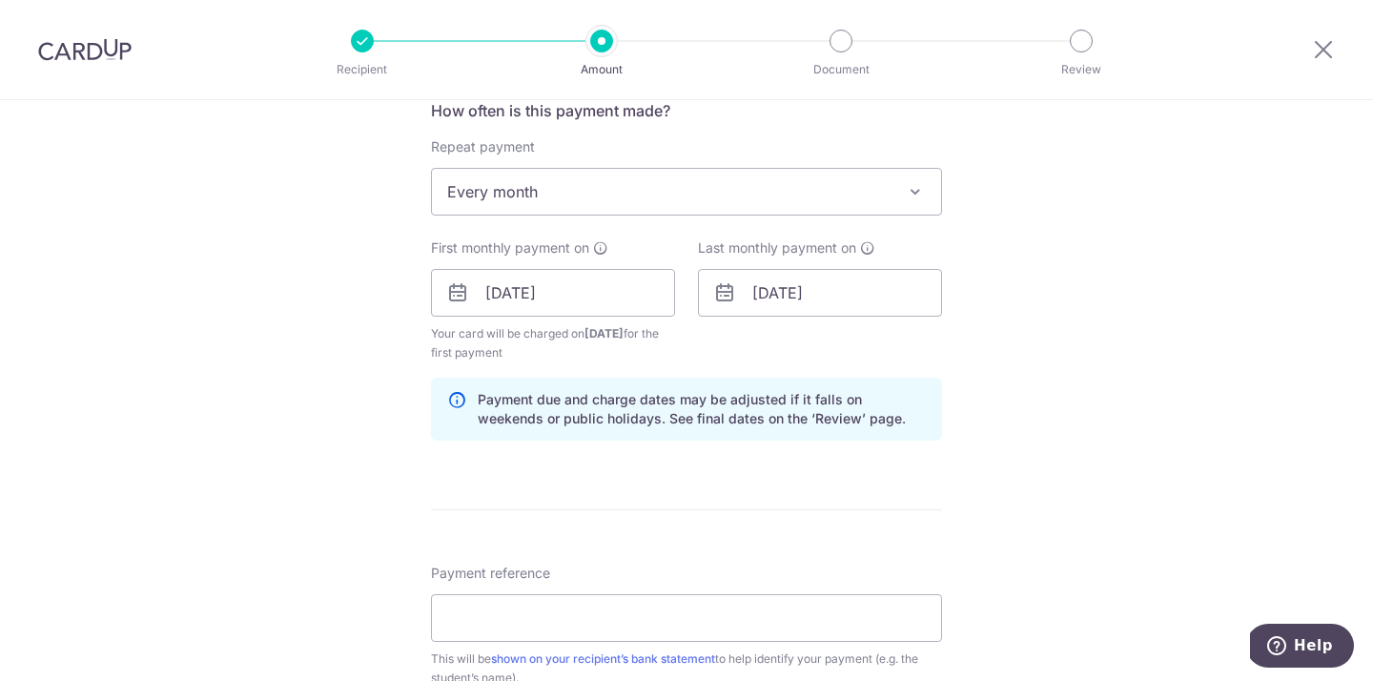
click at [1054, 399] on div "Tell us more about your payment Enter payment amount SGD 340.00 340.00 Recipien…" at bounding box center [686, 272] width 1373 height 1822
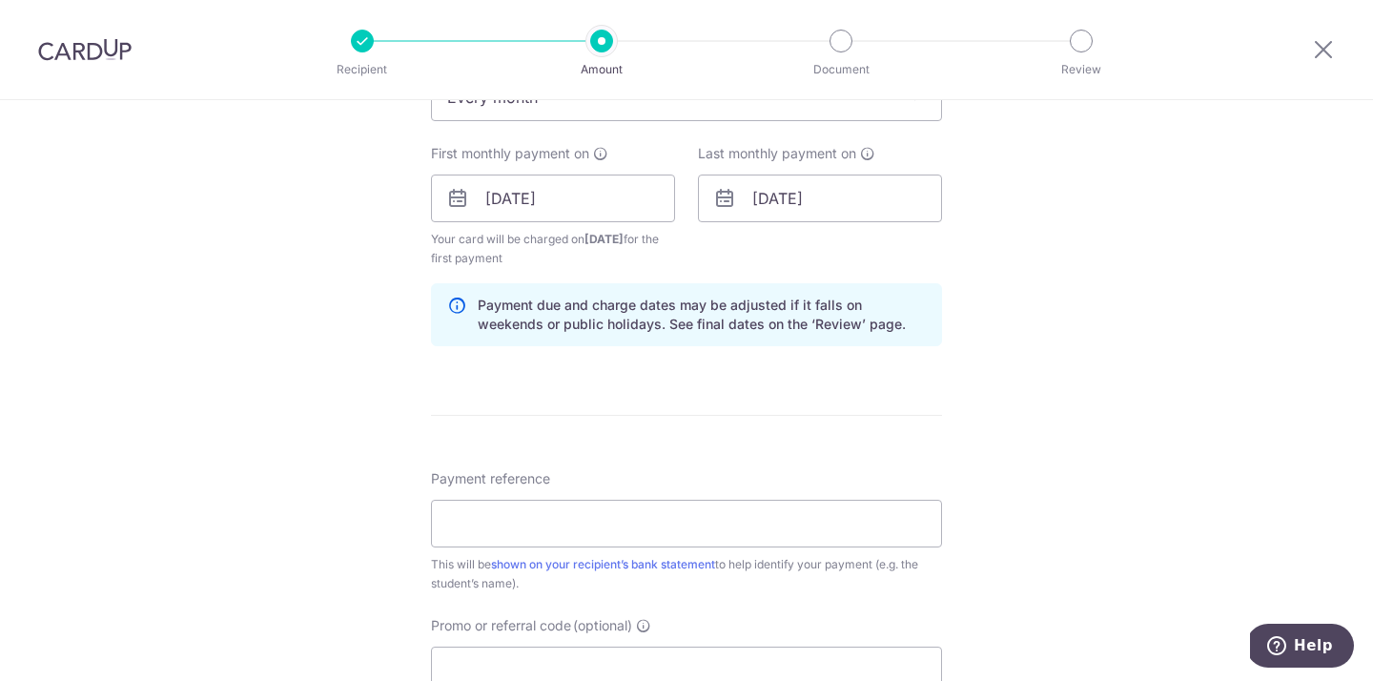
scroll to position [950, 0]
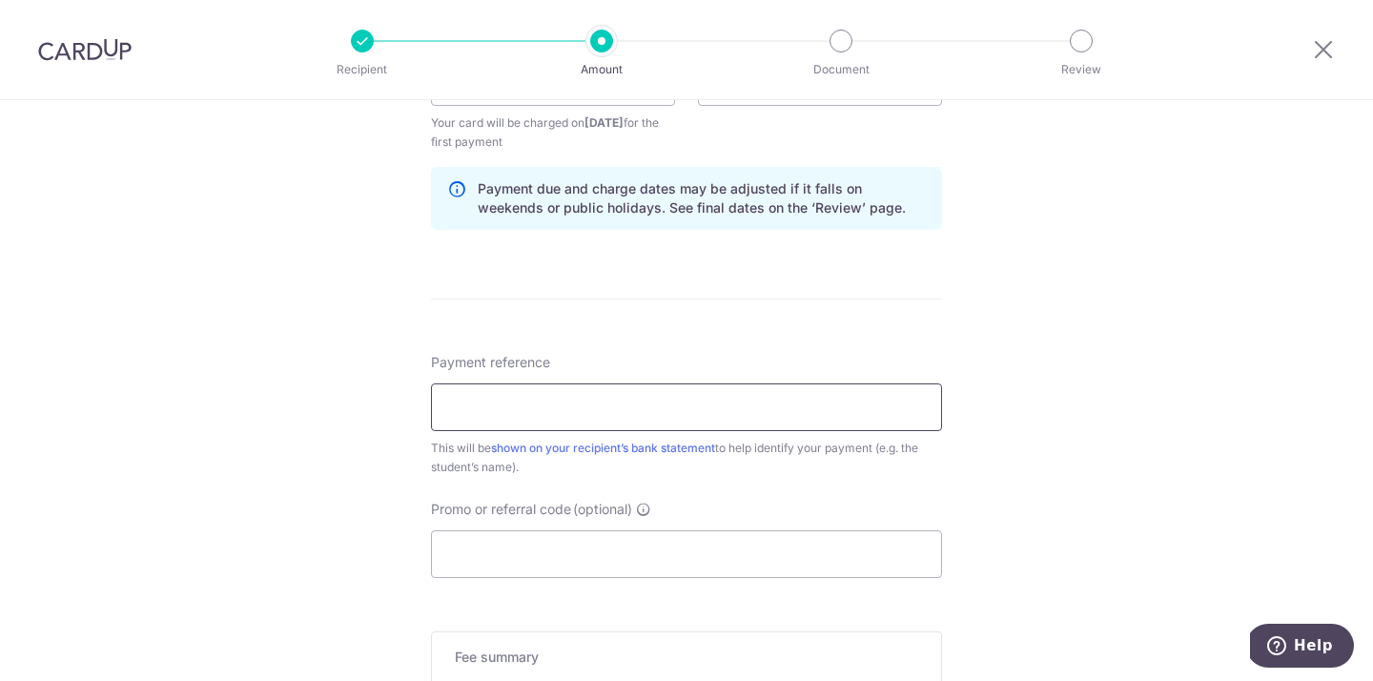
click at [551, 411] on input "Payment reference" at bounding box center [686, 407] width 511 height 48
type input "[PERSON_NAME] and [PERSON_NAME] CCK"
click at [289, 369] on div "Tell us more about your payment Enter payment amount SGD 340.00 340.00 Recipien…" at bounding box center [686, 62] width 1373 height 1822
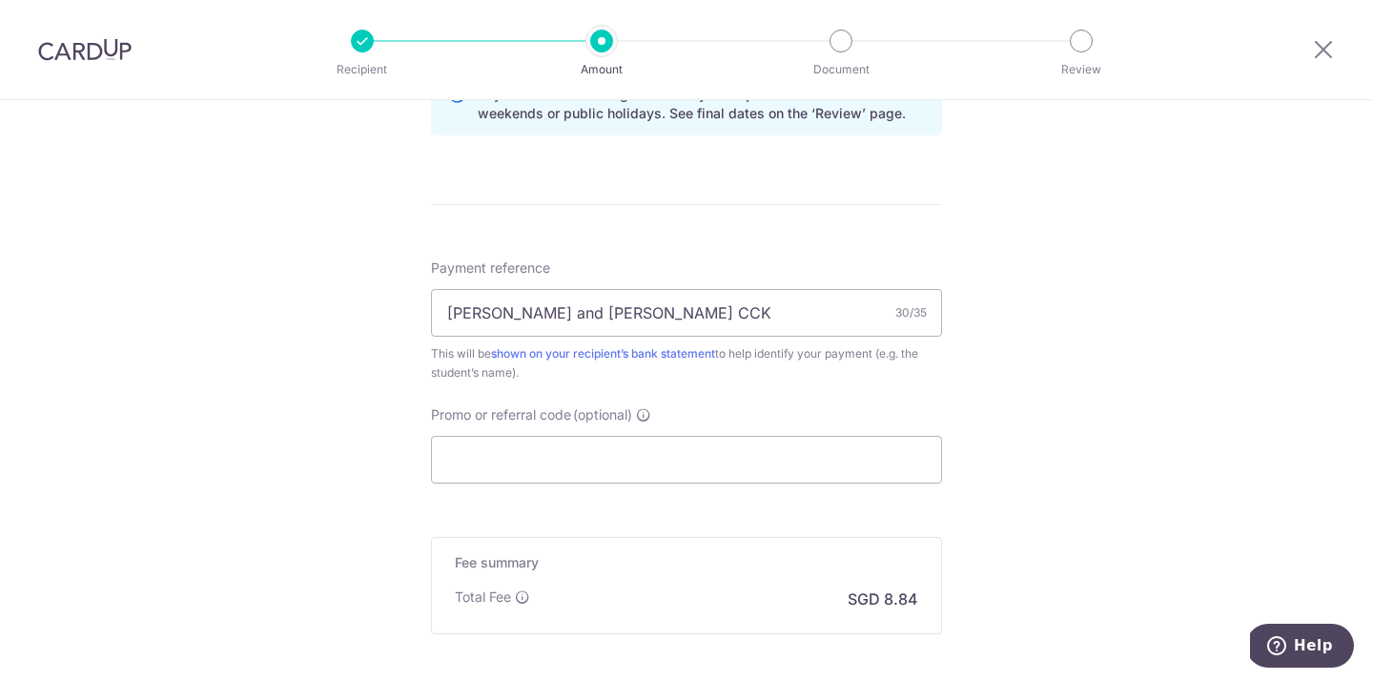
scroll to position [1142, 0]
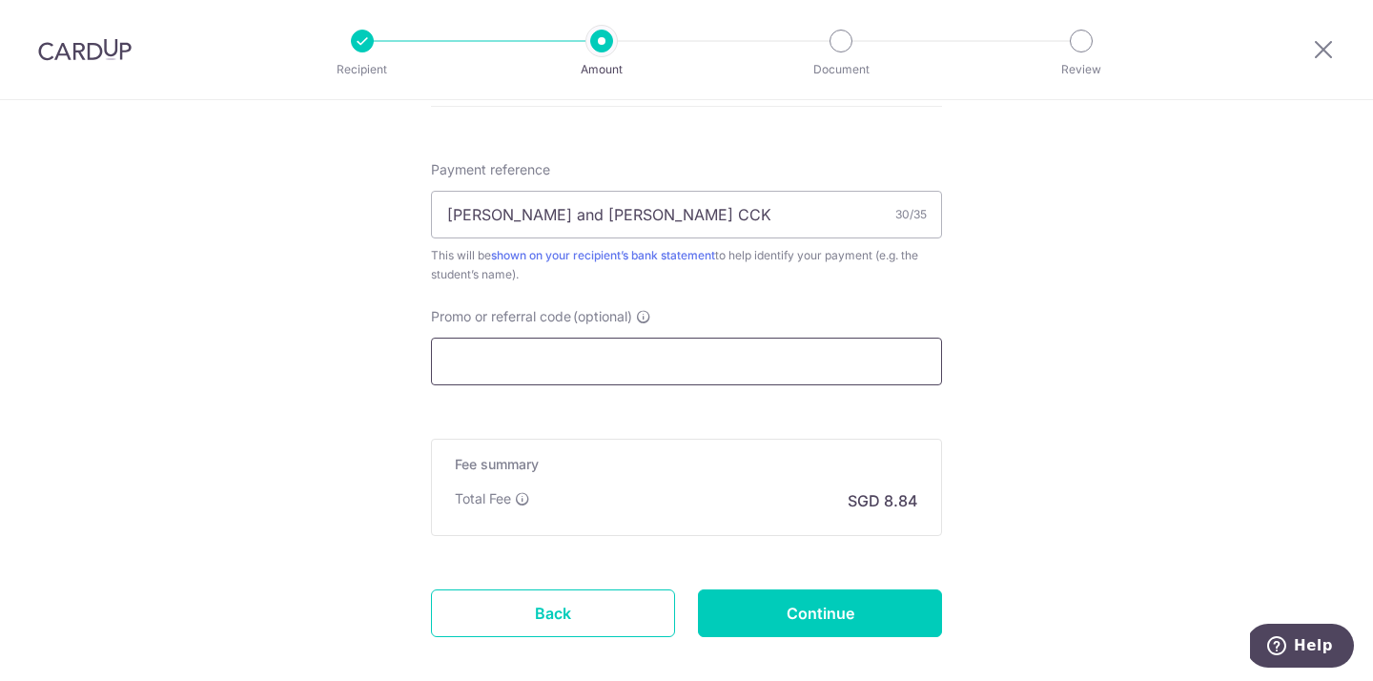
click at [516, 372] on input "Promo or referral code (optional)" at bounding box center [686, 362] width 511 height 48
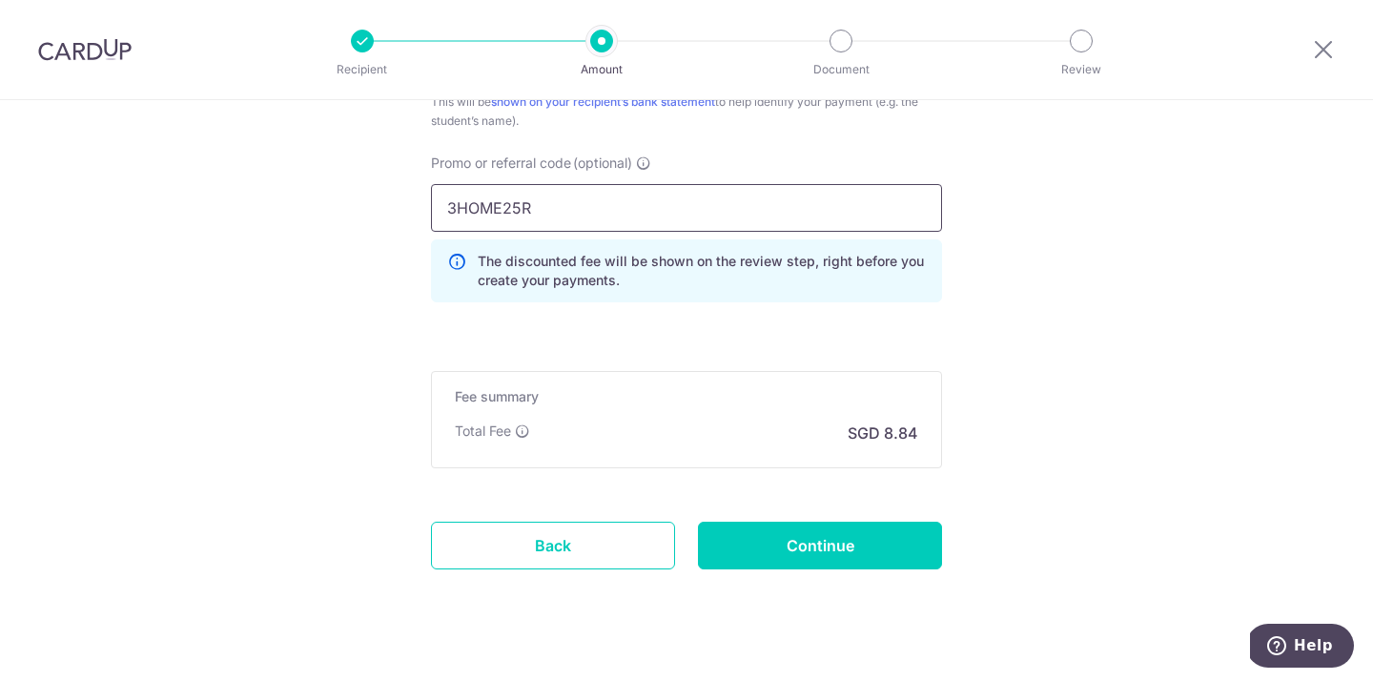
scroll to position [1319, 0]
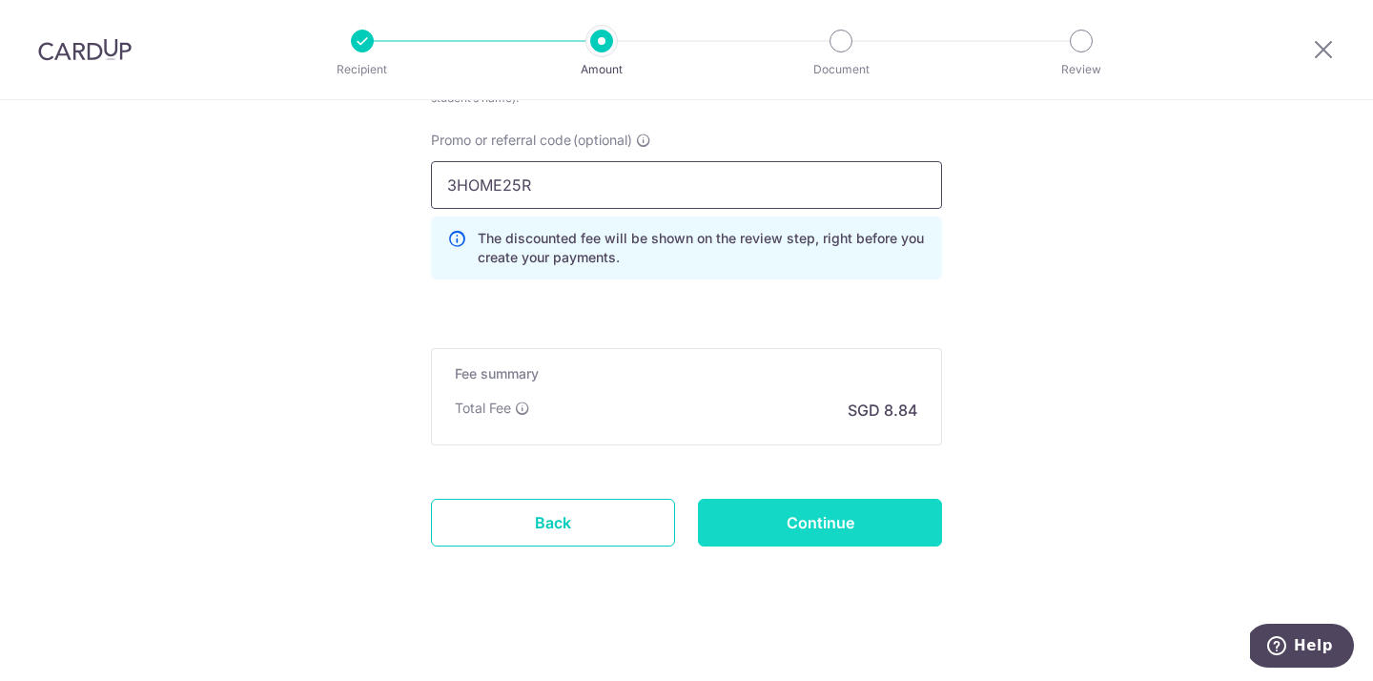
type input "3HOME25R"
click at [776, 525] on input "Continue" at bounding box center [820, 523] width 244 height 48
type input "Create Schedule"
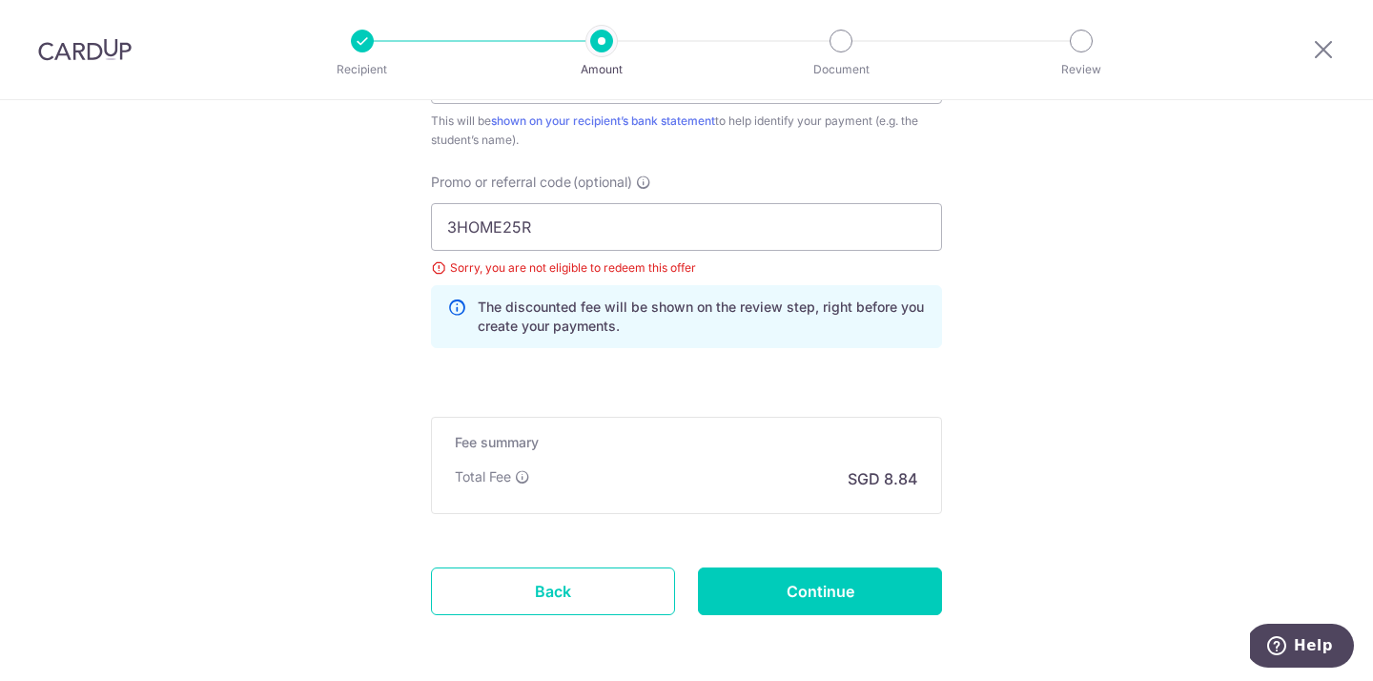
scroll to position [1102, 0]
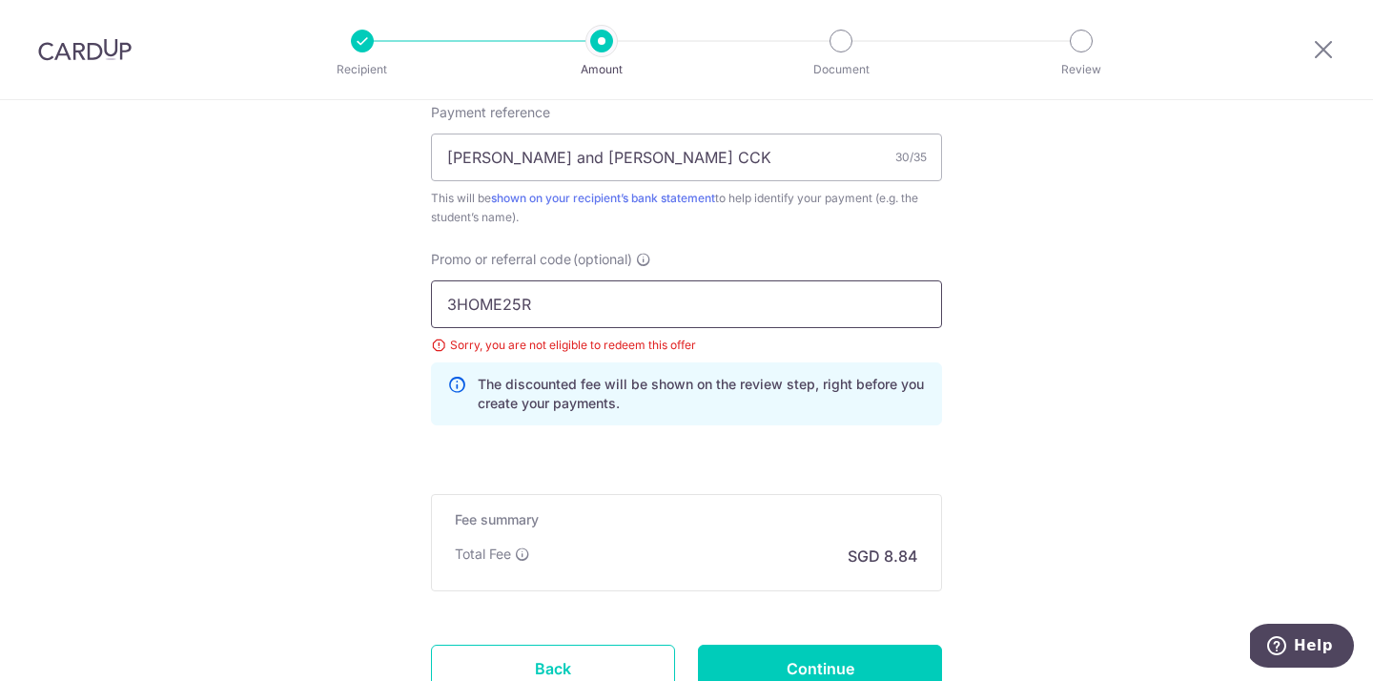
click at [559, 302] on input "3HOME25R" at bounding box center [686, 304] width 511 height 48
drag, startPoint x: 555, startPoint y: 301, endPoint x: 438, endPoint y: 288, distance: 118.0
click at [438, 288] on input "3HOME25R" at bounding box center [686, 304] width 511 height 48
type input "r"
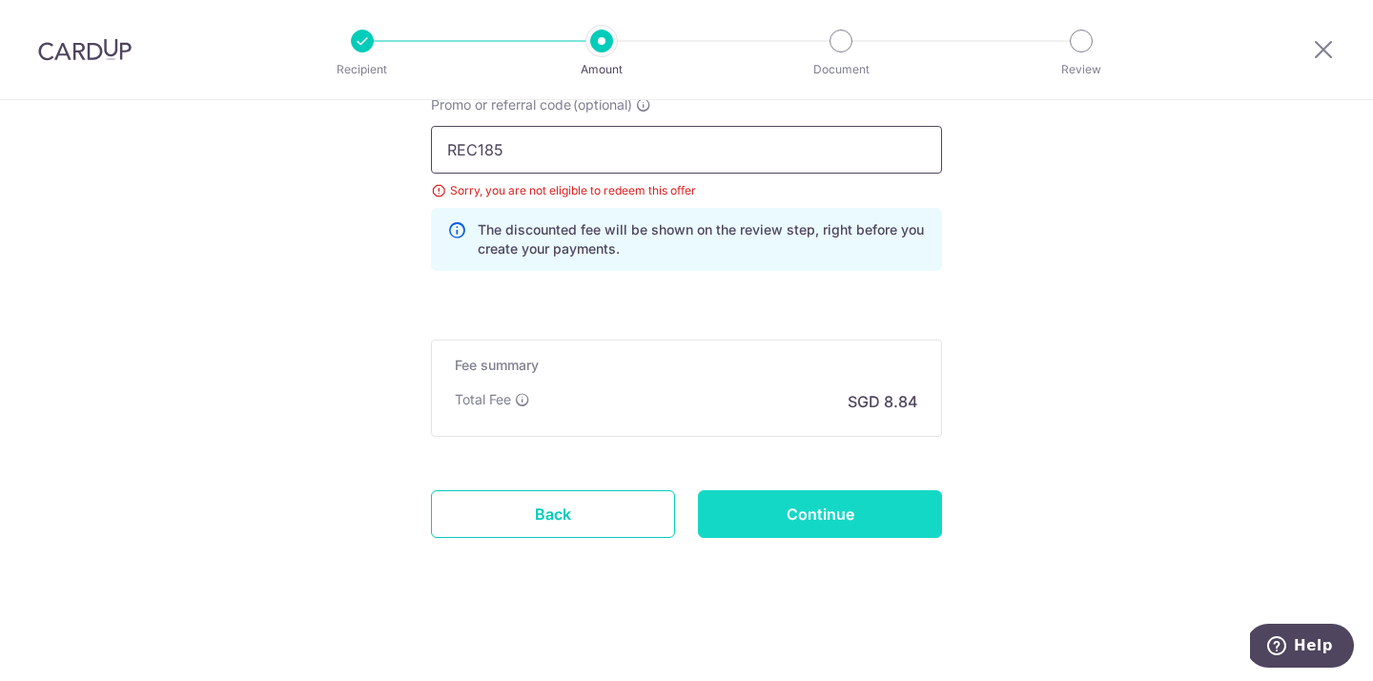
type input "REC185"
click at [774, 517] on input "Continue" at bounding box center [820, 514] width 244 height 48
type input "Update Schedule"
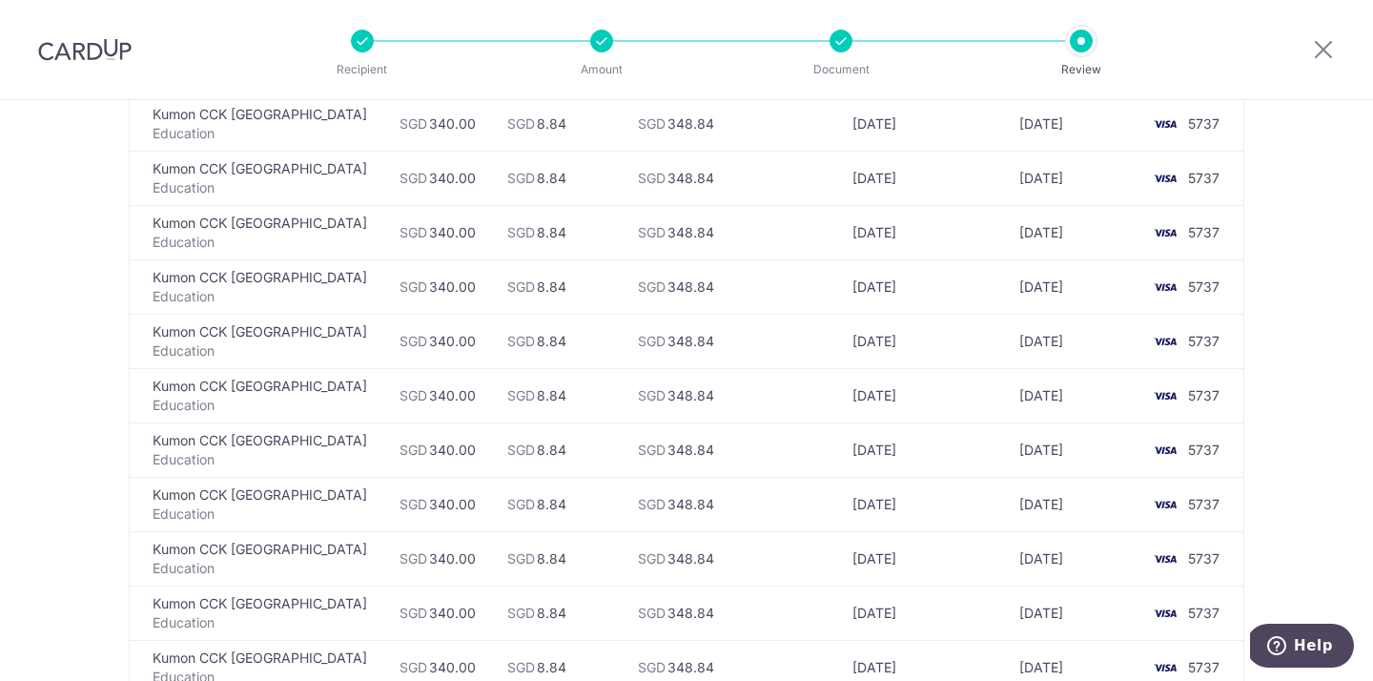
scroll to position [3379, 0]
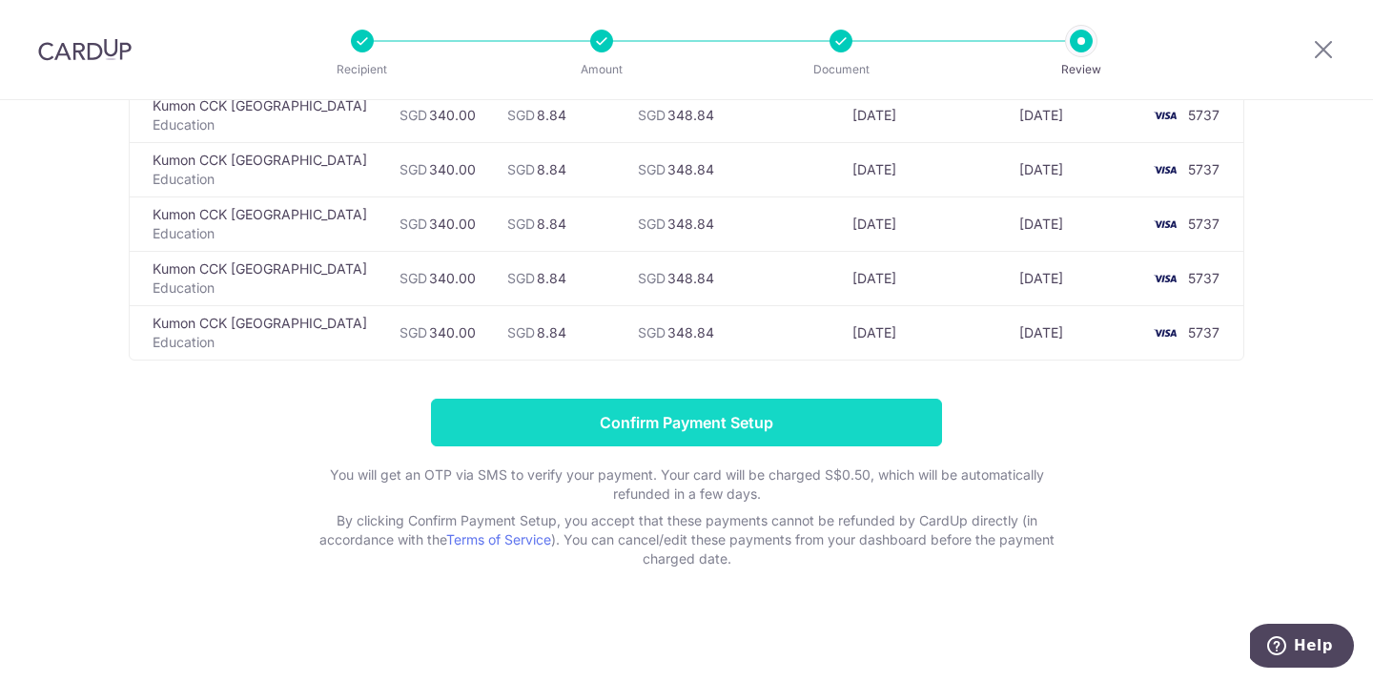
click at [642, 427] on input "Confirm Payment Setup" at bounding box center [686, 423] width 511 height 48
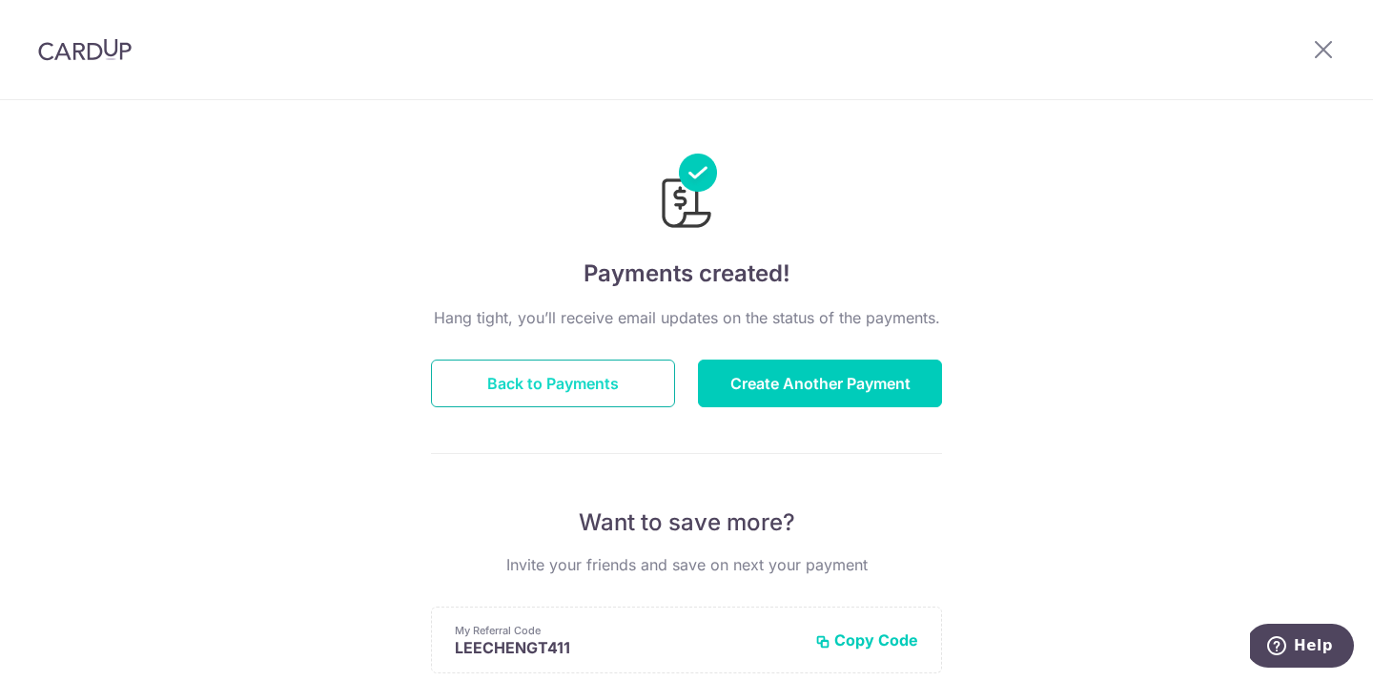
click at [531, 377] on button "Back to Payments" at bounding box center [553, 383] width 244 height 48
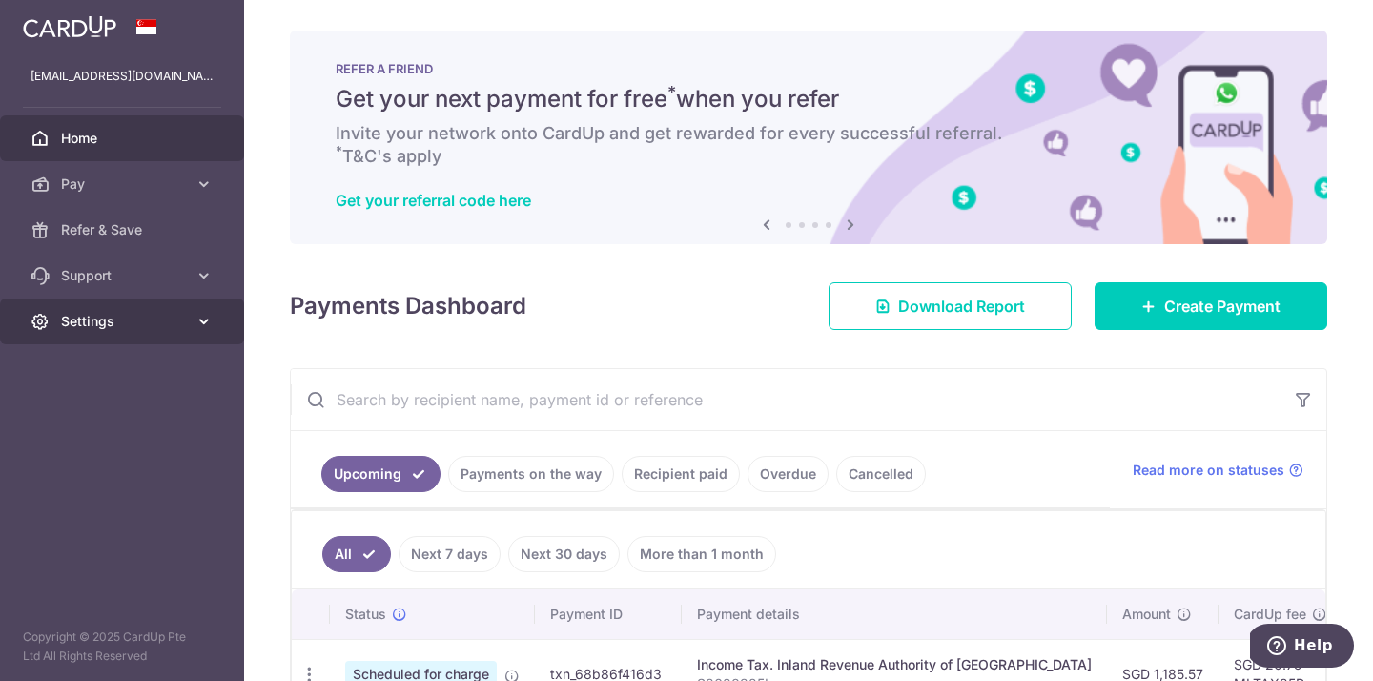
click at [113, 317] on span "Settings" at bounding box center [124, 321] width 126 height 19
click at [138, 512] on aside "leechengtay@gmail.com Home Pay Payments Recipients Cards Refer & Save Support F…" at bounding box center [122, 340] width 244 height 681
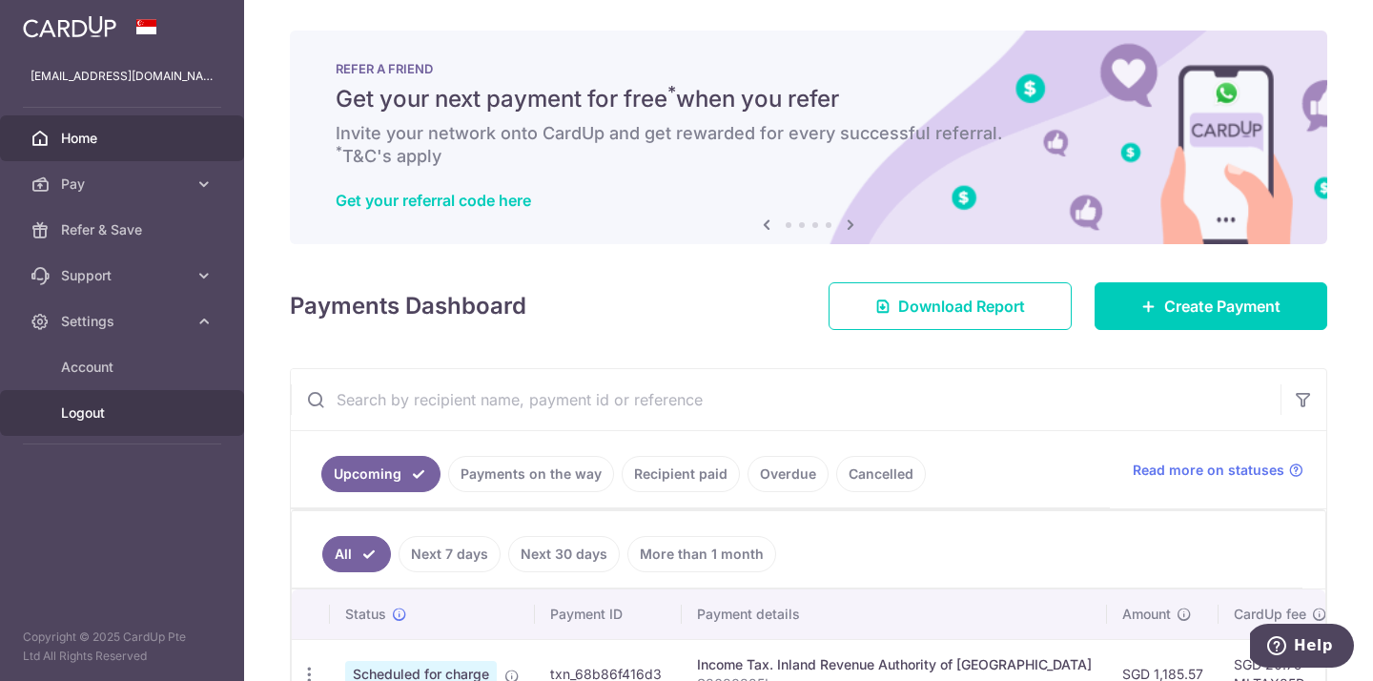
click at [79, 415] on span "Logout" at bounding box center [124, 412] width 126 height 19
